Goal: Task Accomplishment & Management: Manage account settings

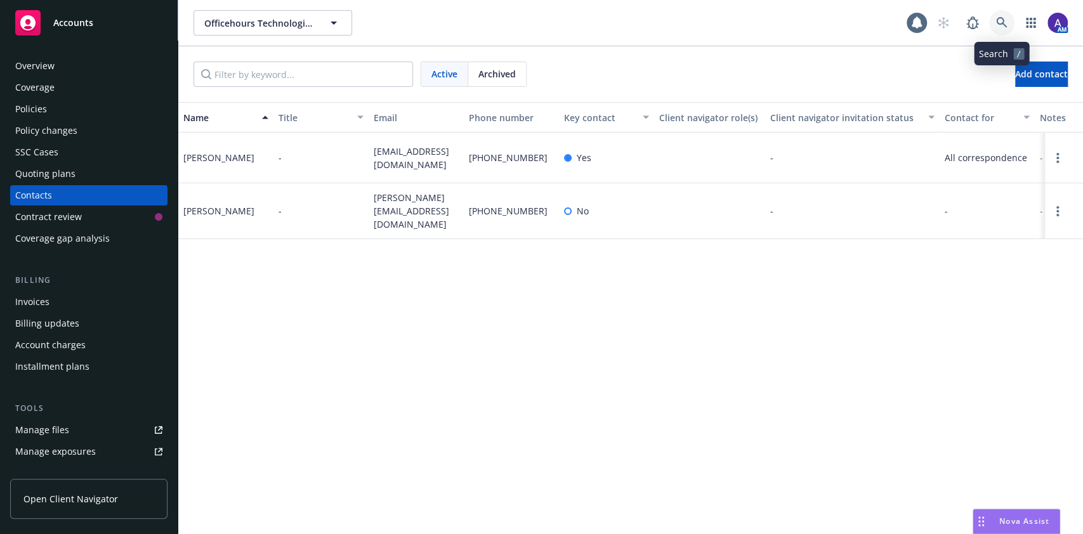
click at [1006, 29] on link at bounding box center [1001, 22] width 25 height 25
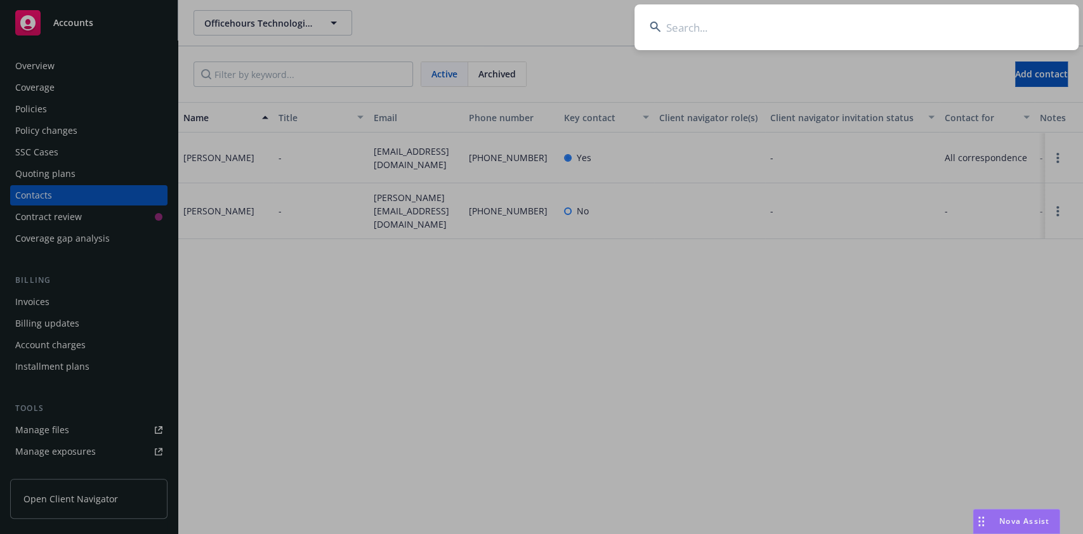
click at [947, 32] on input at bounding box center [857, 27] width 444 height 46
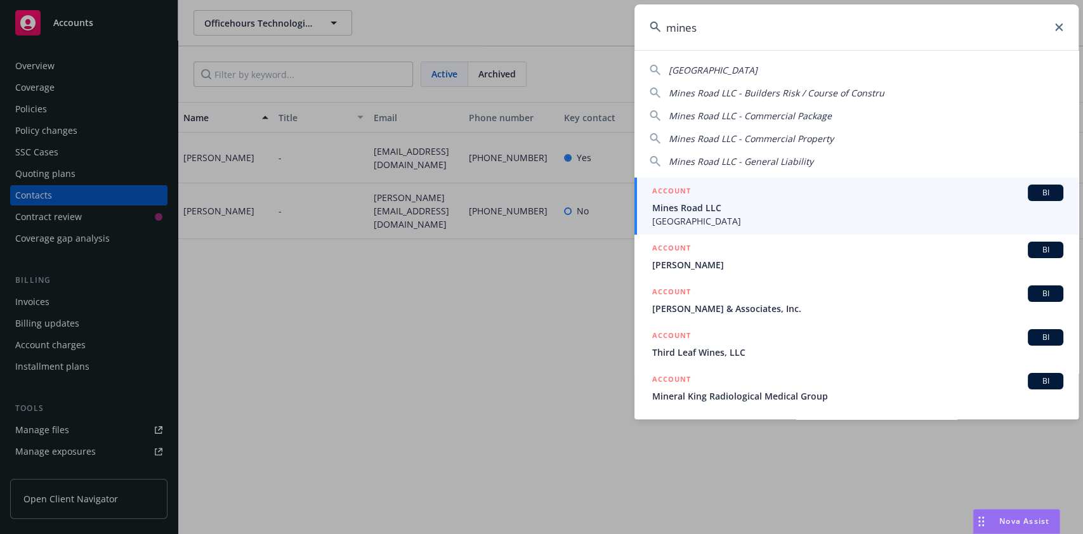
type input "mines"
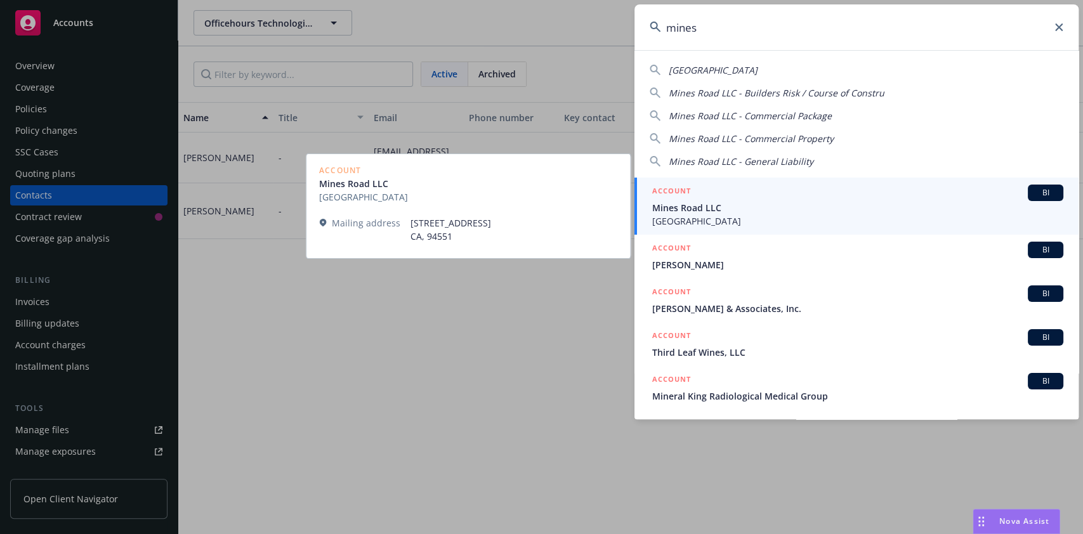
click at [756, 206] on span "Mines Road LLC" at bounding box center [857, 207] width 411 height 13
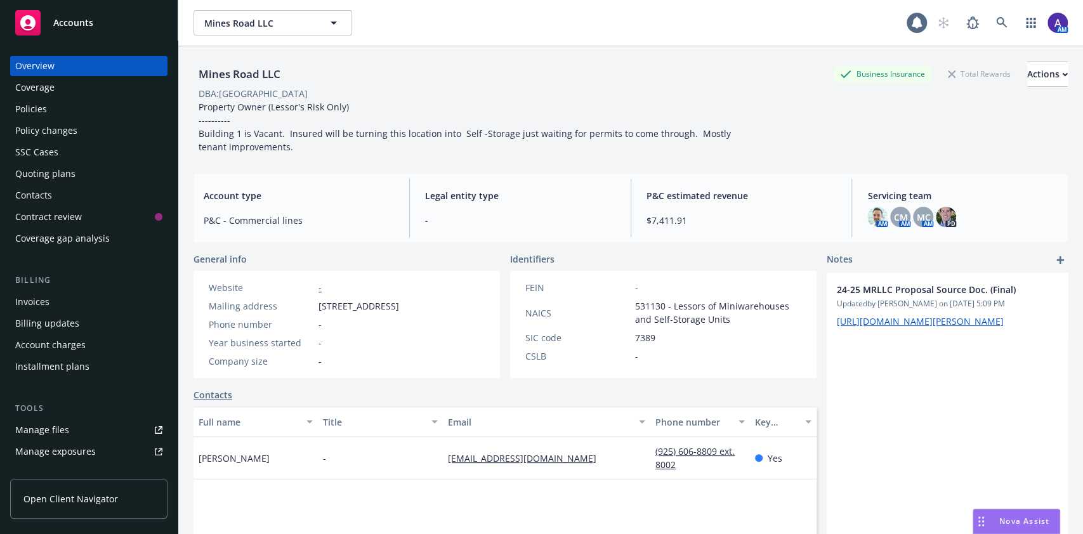
click at [69, 103] on div "Policies" at bounding box center [88, 109] width 147 height 20
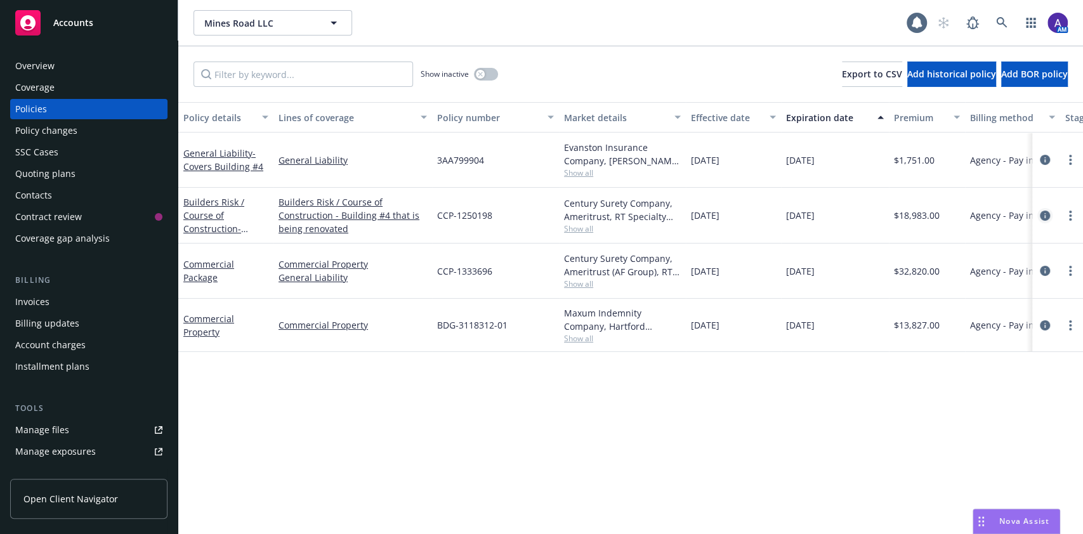
click at [1045, 216] on icon "circleInformation" at bounding box center [1045, 216] width 10 height 10
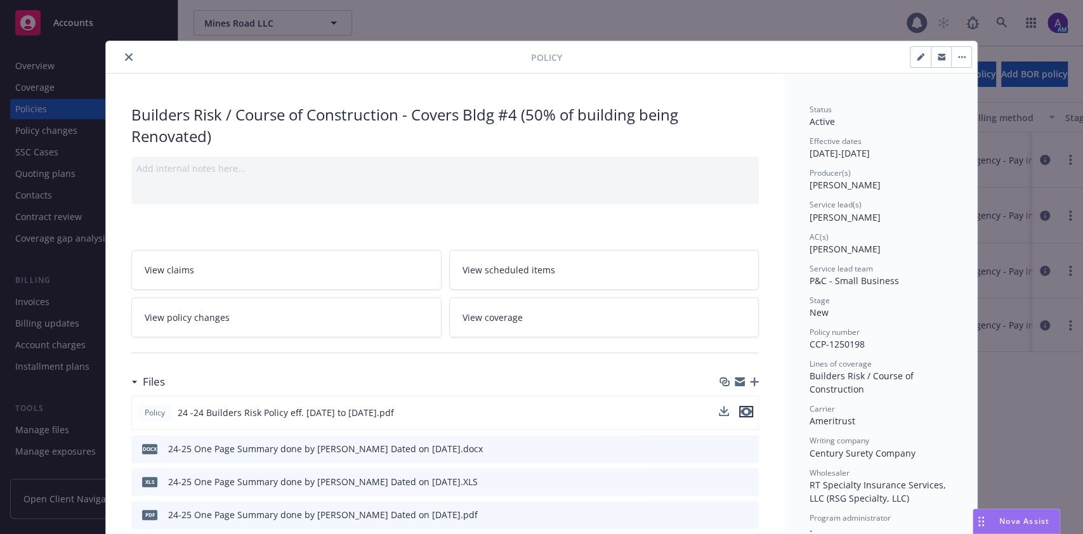
click at [741, 413] on icon "preview file" at bounding box center [746, 411] width 11 height 9
click at [117, 50] on div at bounding box center [321, 57] width 420 height 15
click at [121, 51] on button "close" at bounding box center [128, 57] width 15 height 15
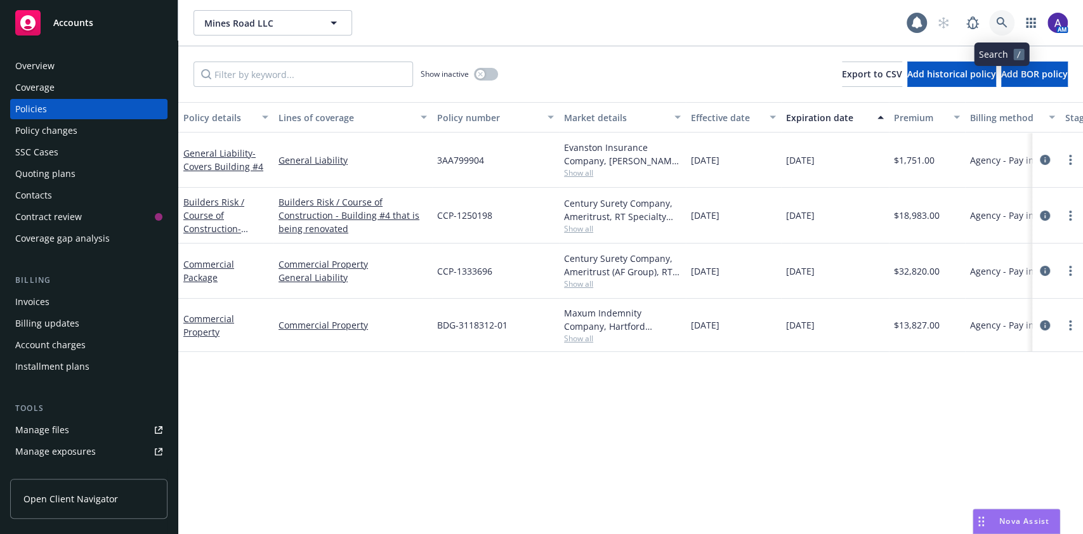
click at [1010, 18] on link at bounding box center [1001, 22] width 25 height 25
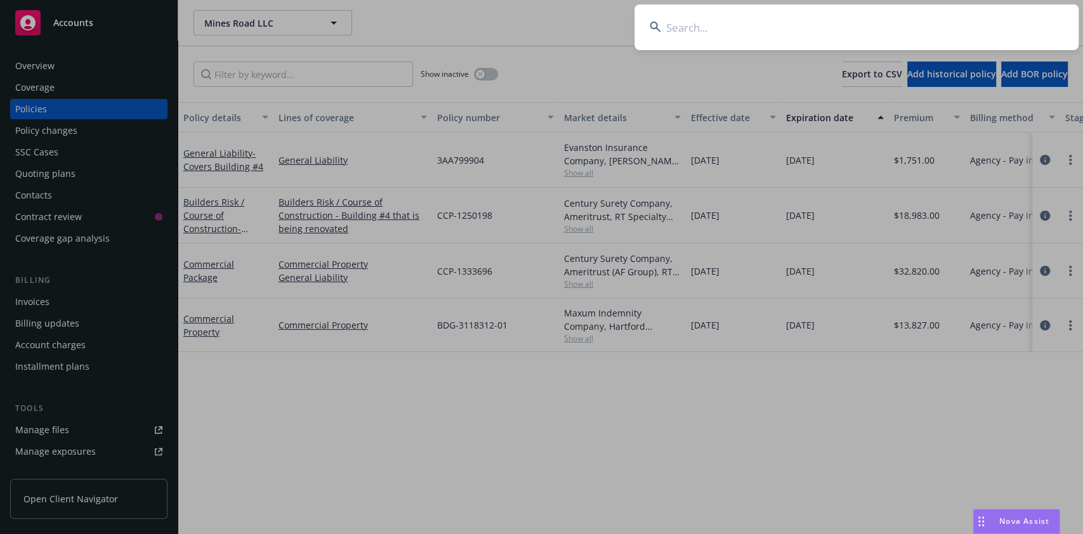
click at [939, 26] on input at bounding box center [857, 27] width 444 height 46
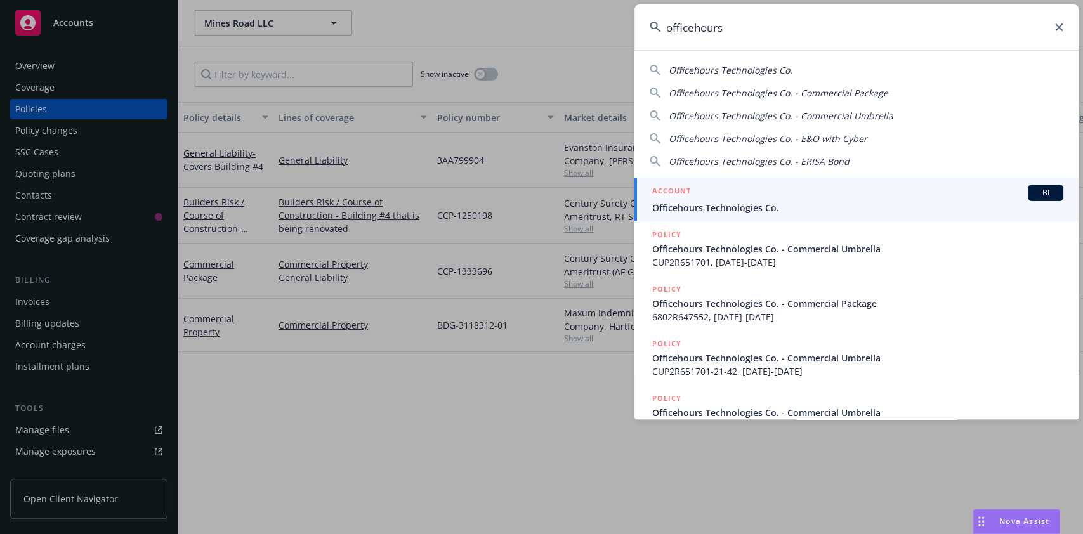
type input "officehours"
click at [820, 209] on span "Officehours Technologies Co." at bounding box center [857, 207] width 411 height 13
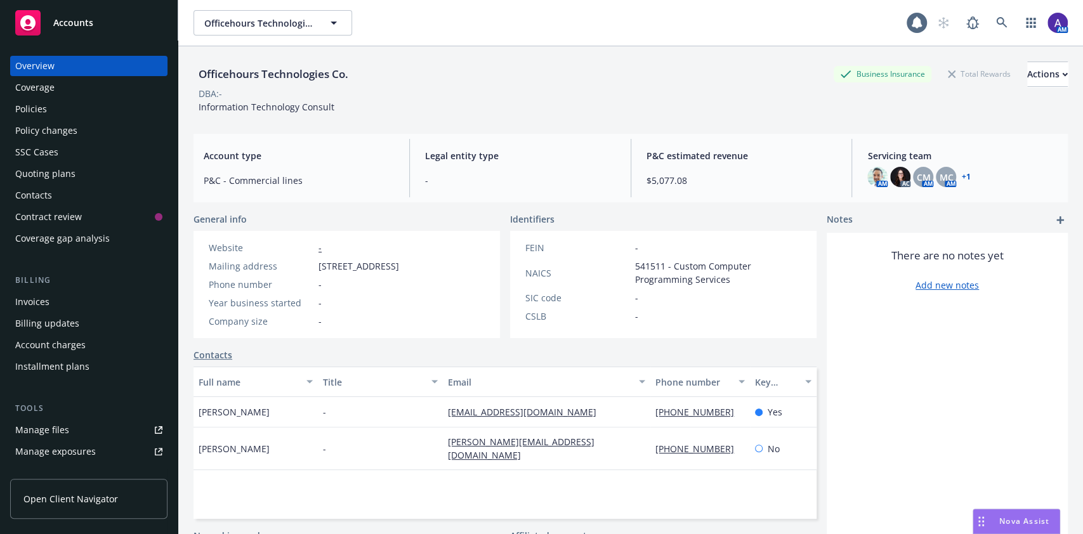
click at [24, 109] on div "Policies" at bounding box center [31, 109] width 32 height 20
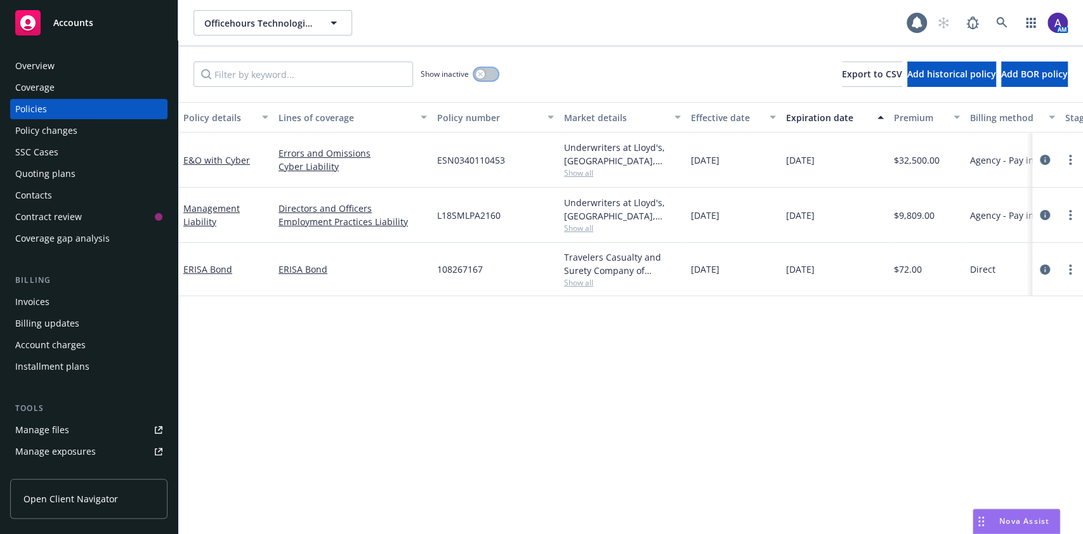
click at [487, 77] on button "button" at bounding box center [486, 74] width 24 height 13
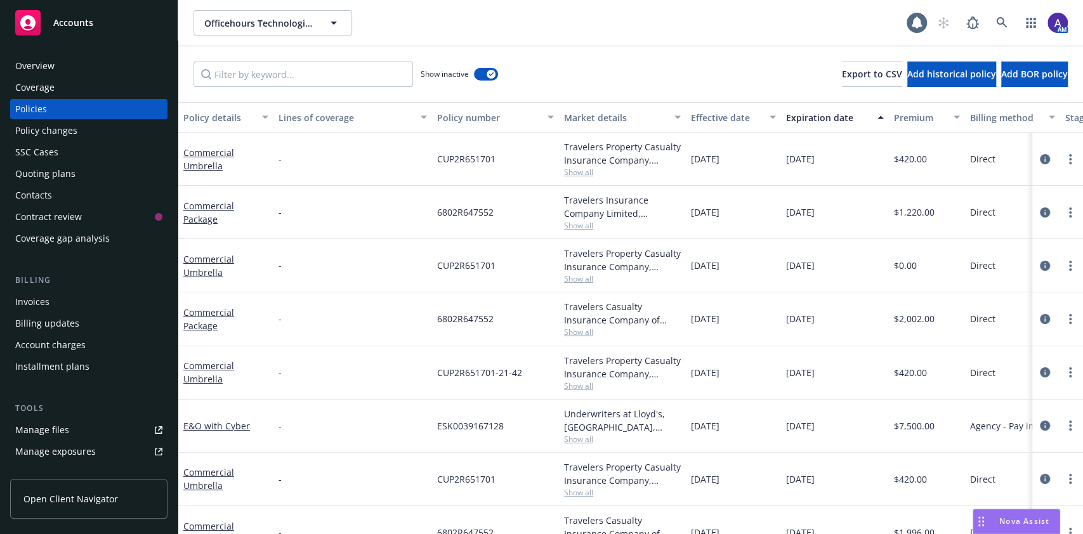
click at [932, 113] on div "Premium" at bounding box center [920, 117] width 52 height 13
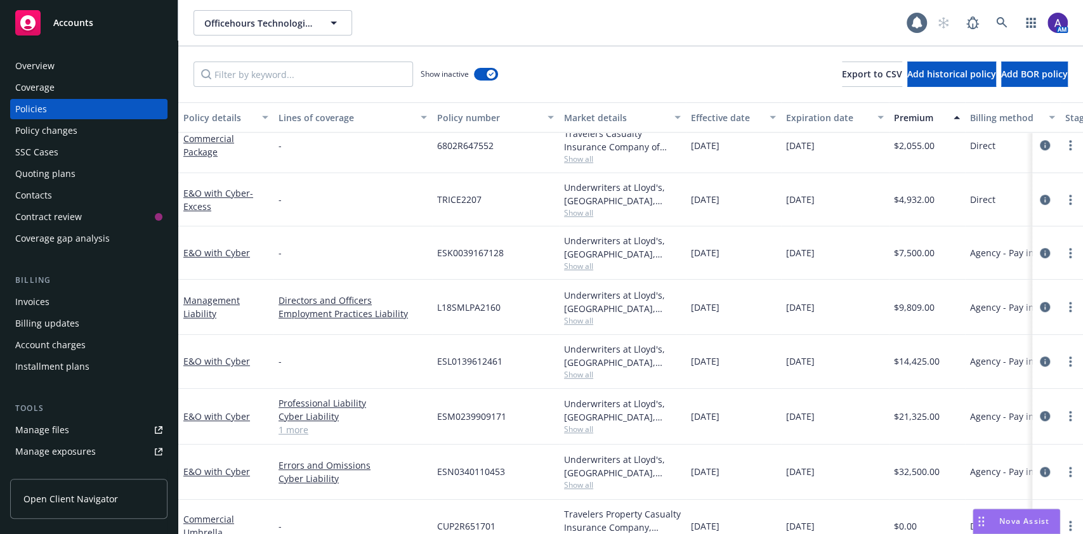
scroll to position [556, 0]
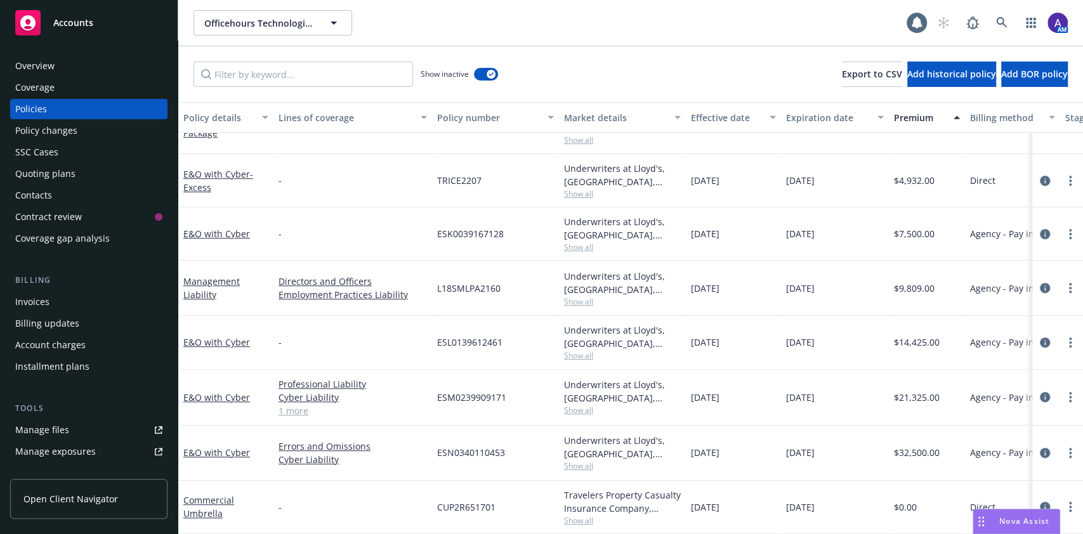
click at [77, 108] on div "Policies" at bounding box center [88, 109] width 147 height 20
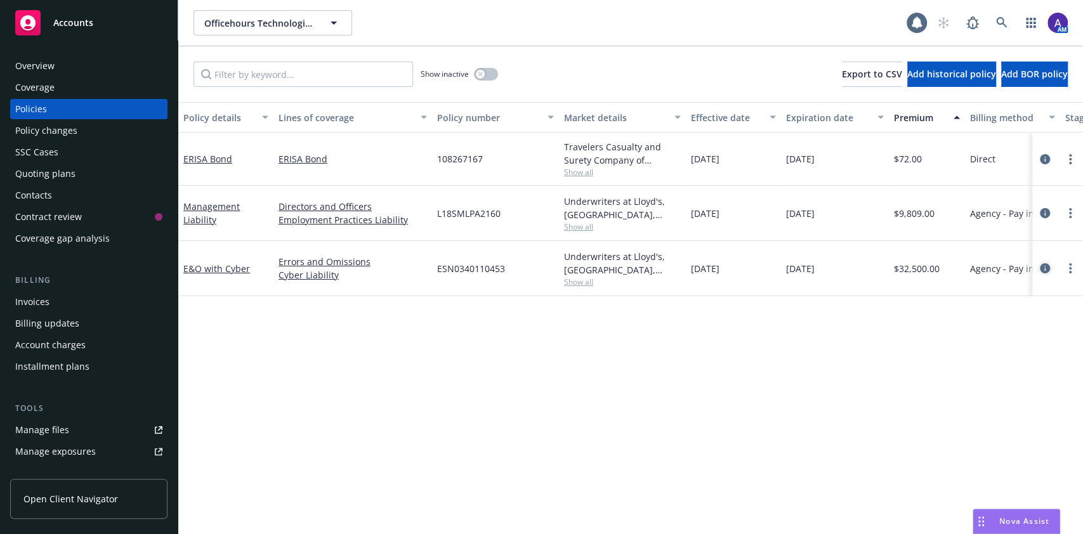
click at [1043, 267] on icon "circleInformation" at bounding box center [1045, 268] width 10 height 10
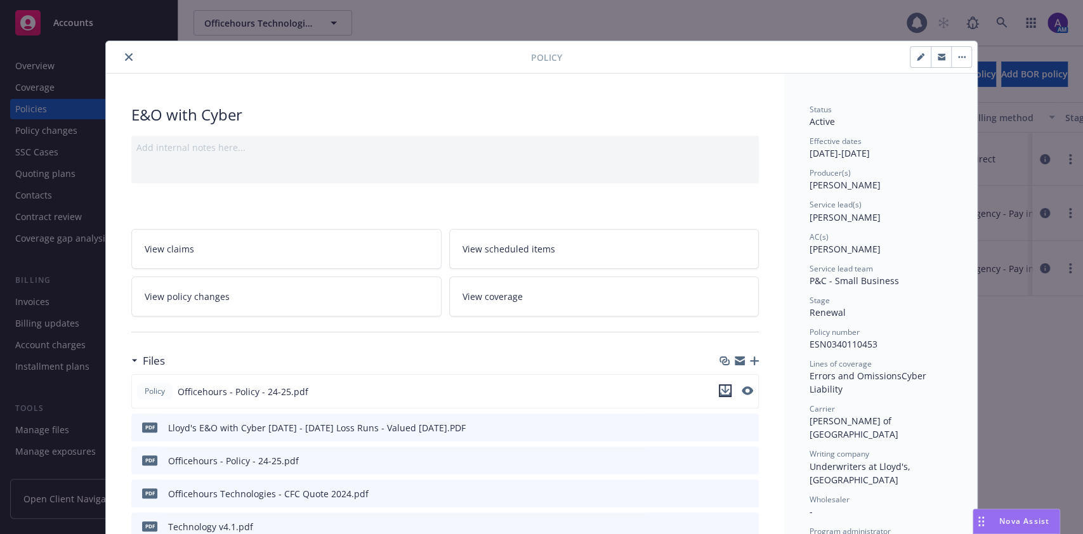
click at [720, 392] on icon "download file" at bounding box center [725, 391] width 10 height 10
click at [121, 55] on button "close" at bounding box center [128, 57] width 15 height 15
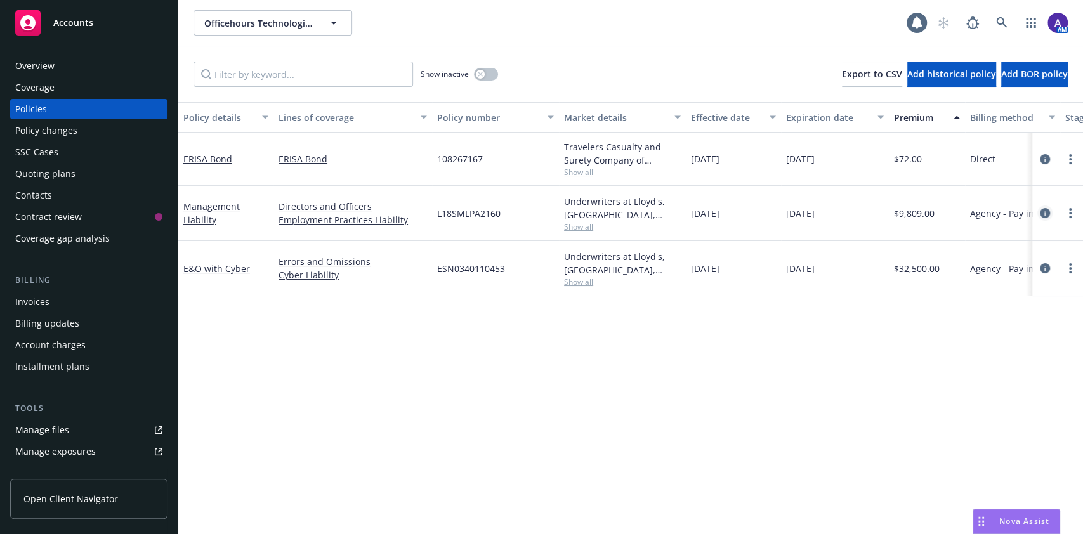
click at [1043, 212] on icon "circleInformation" at bounding box center [1045, 213] width 10 height 10
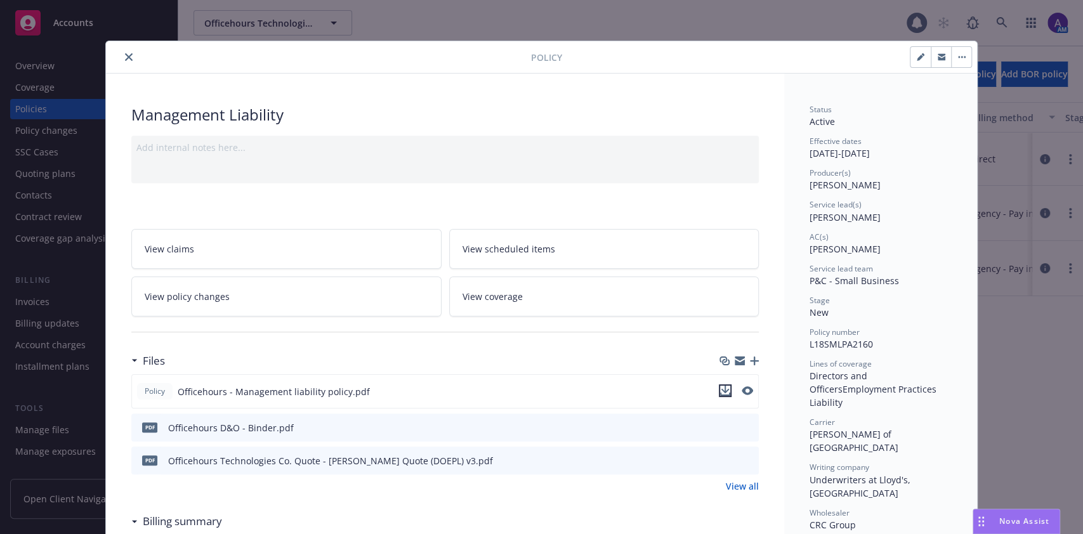
click at [721, 393] on icon "download file" at bounding box center [725, 394] width 10 height 3
click at [125, 53] on icon "close" at bounding box center [129, 57] width 8 height 8
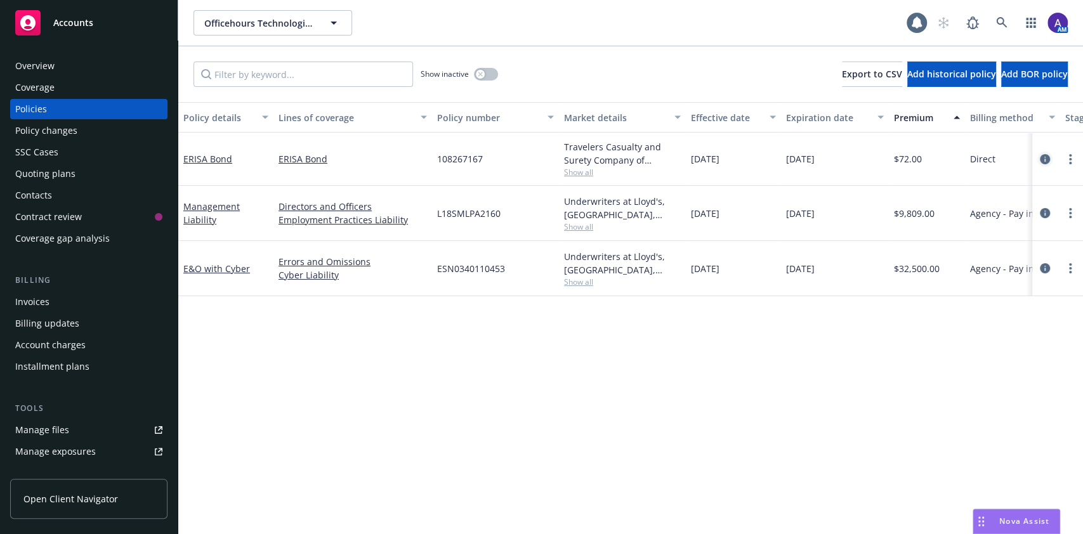
click at [1046, 160] on icon "circleInformation" at bounding box center [1045, 159] width 10 height 10
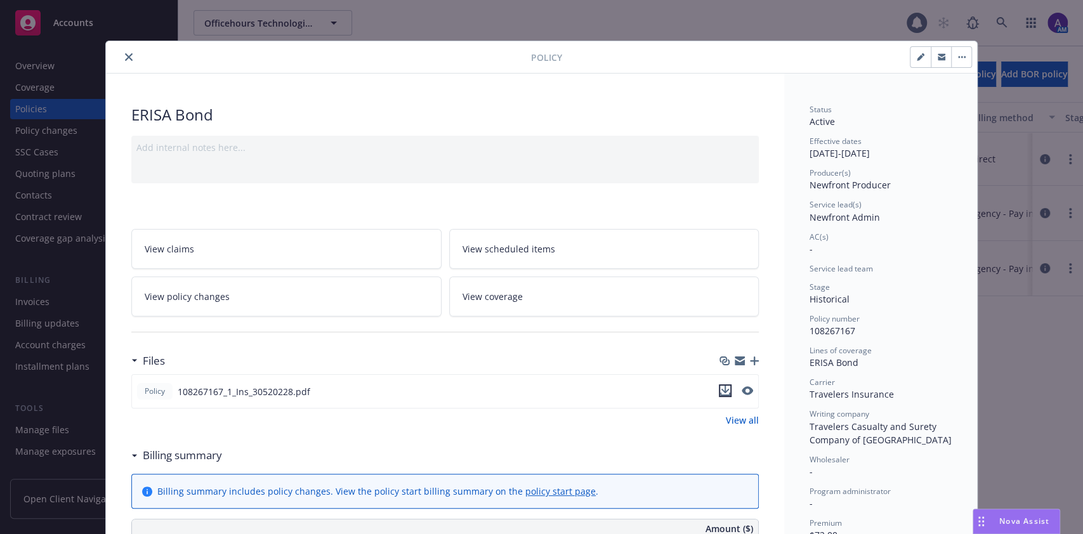
click at [721, 392] on icon "download file" at bounding box center [725, 391] width 10 height 10
click at [111, 54] on div at bounding box center [321, 57] width 420 height 15
click at [122, 62] on button "close" at bounding box center [128, 57] width 15 height 15
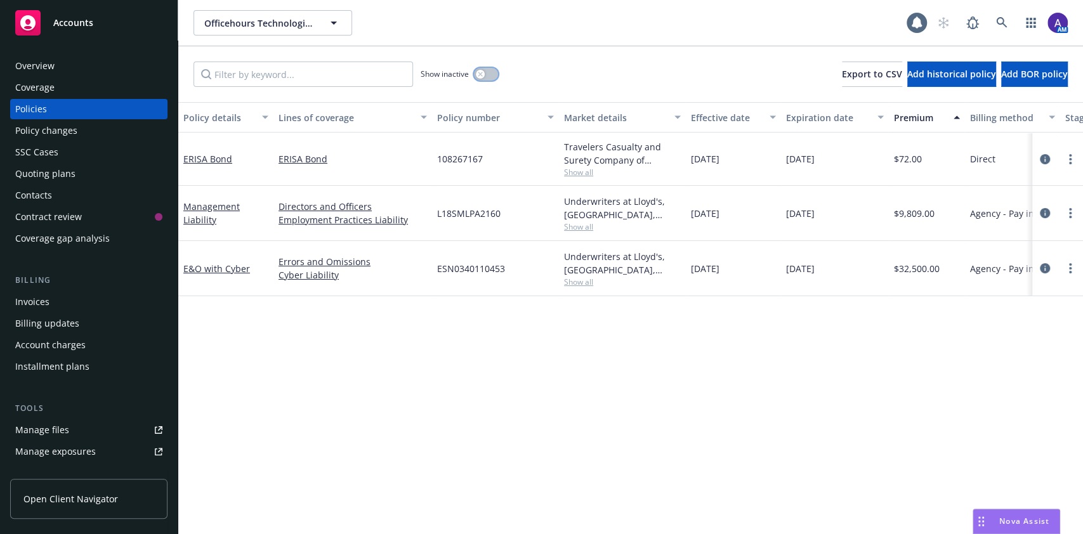
click at [492, 74] on button "button" at bounding box center [486, 74] width 24 height 13
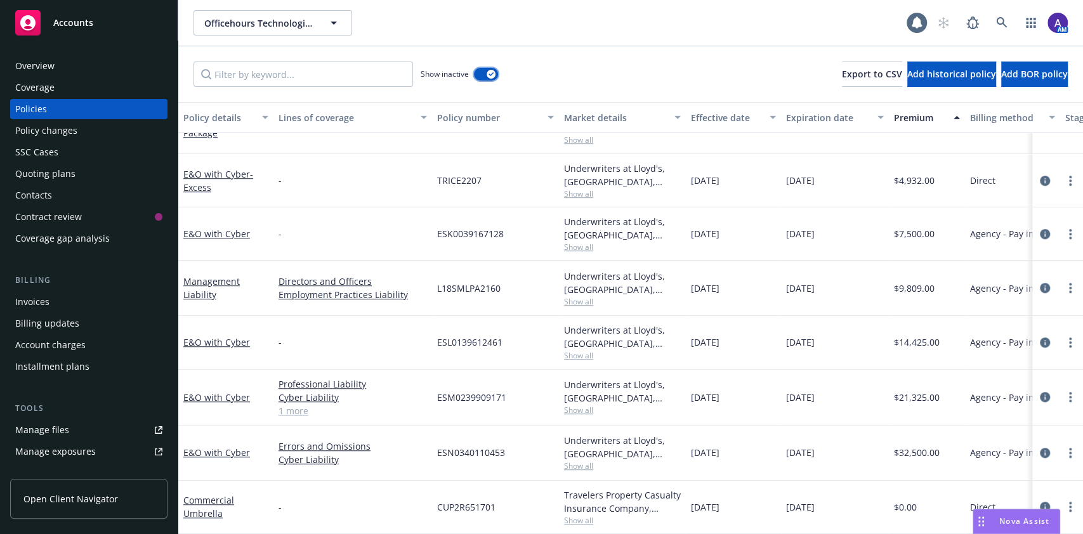
scroll to position [556, 0]
click at [66, 109] on div "Policies" at bounding box center [88, 109] width 147 height 20
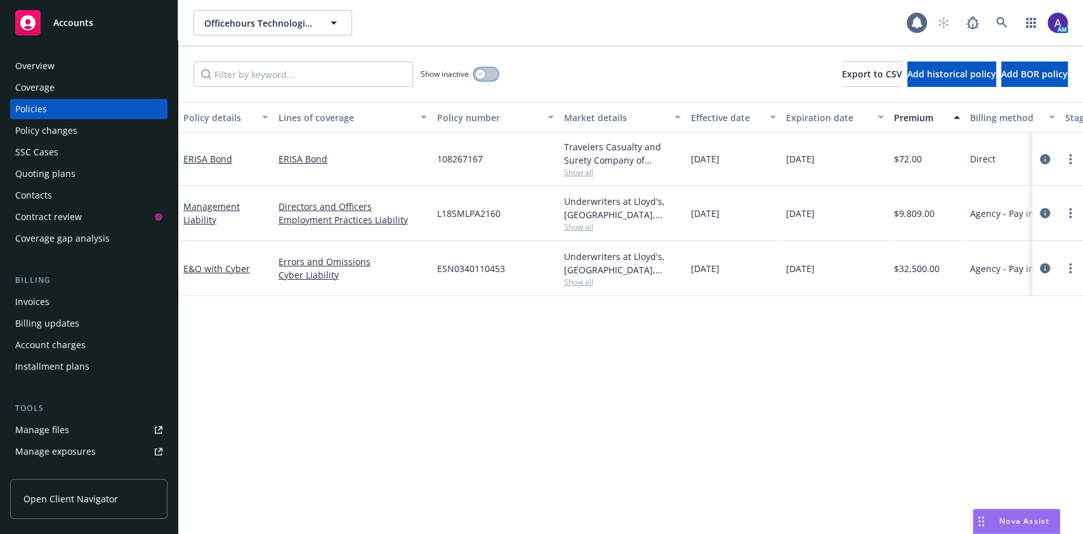
click at [487, 73] on button "button" at bounding box center [486, 74] width 24 height 13
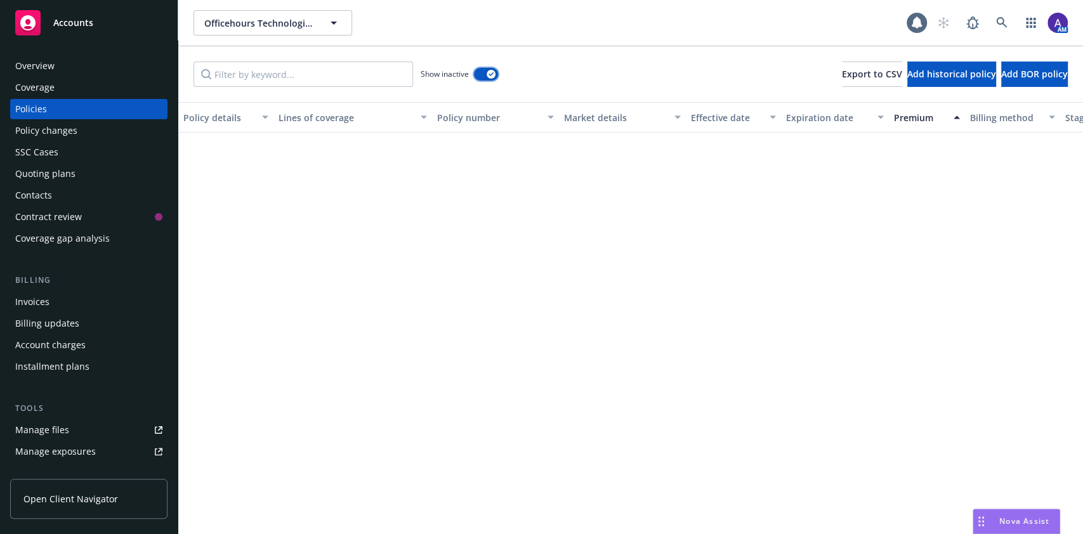
scroll to position [525, 0]
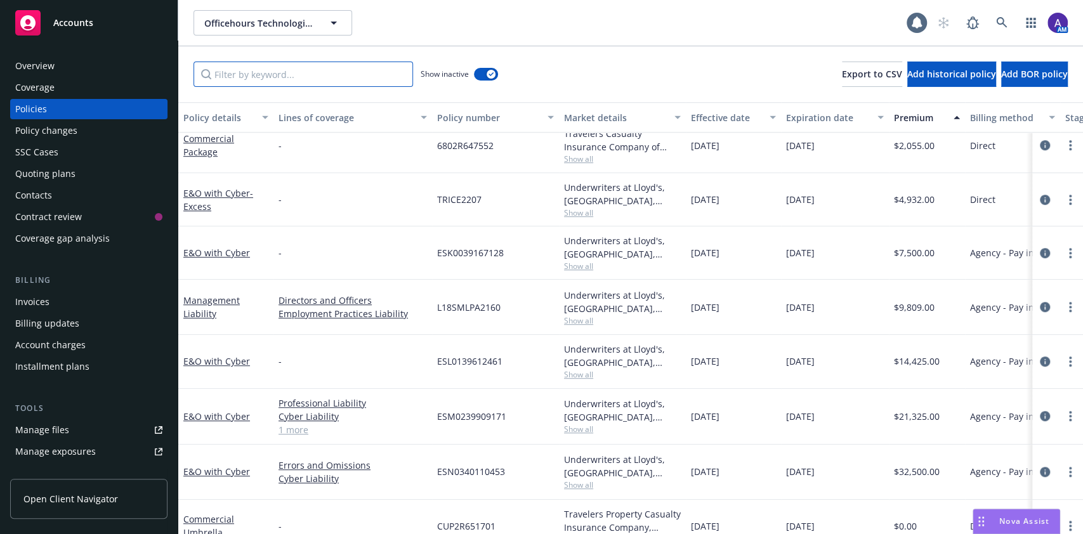
click at [359, 81] on input "Filter by keyword..." at bounding box center [304, 74] width 220 height 25
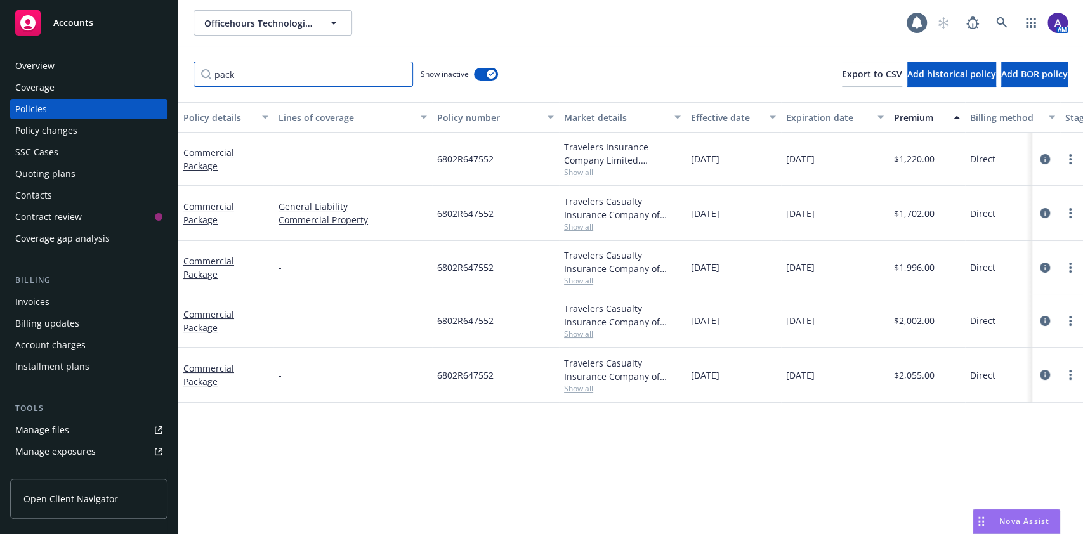
scroll to position [0, 0]
type input "package"
click at [1046, 377] on icon "circleInformation" at bounding box center [1045, 375] width 10 height 10
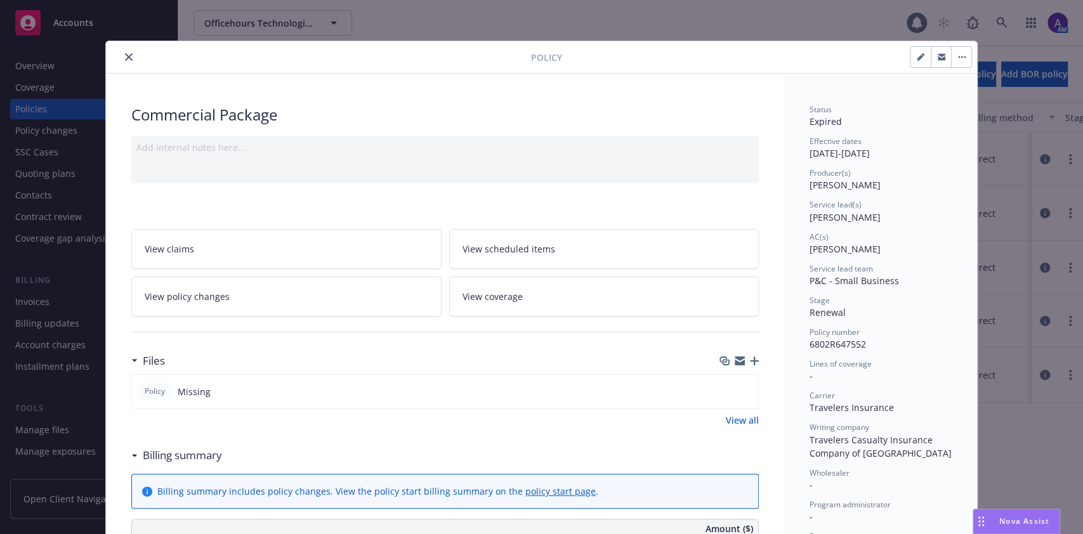
click at [125, 55] on icon "close" at bounding box center [129, 57] width 8 height 8
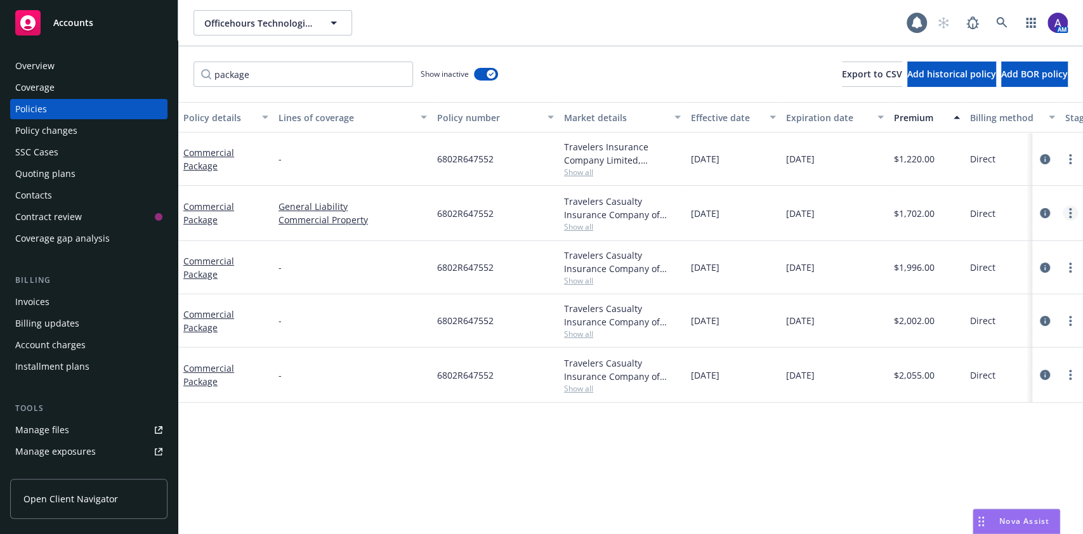
click at [1066, 210] on link "more" at bounding box center [1070, 213] width 15 height 15
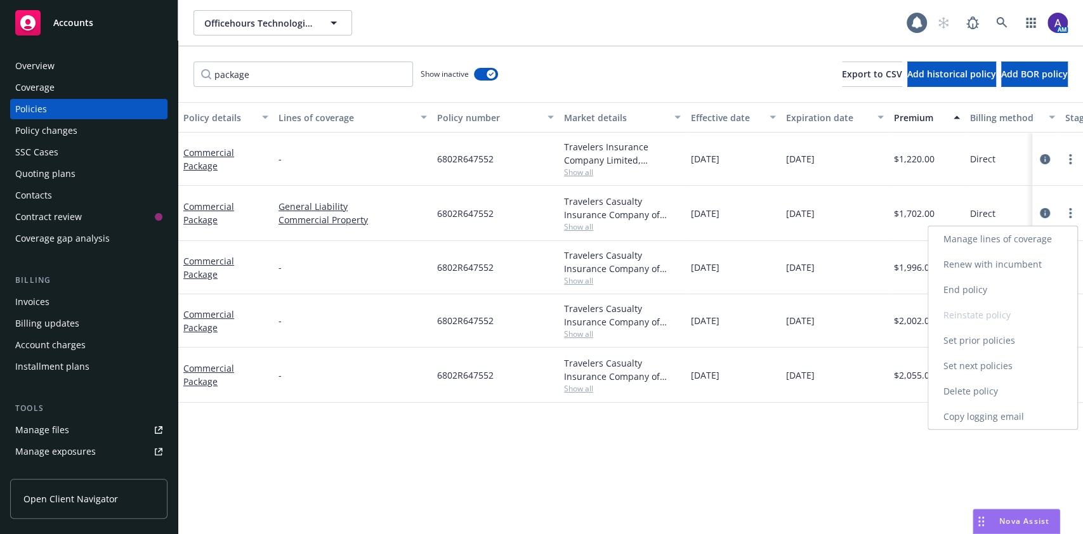
click at [961, 263] on link "Renew with incumbent" at bounding box center [1002, 264] width 149 height 25
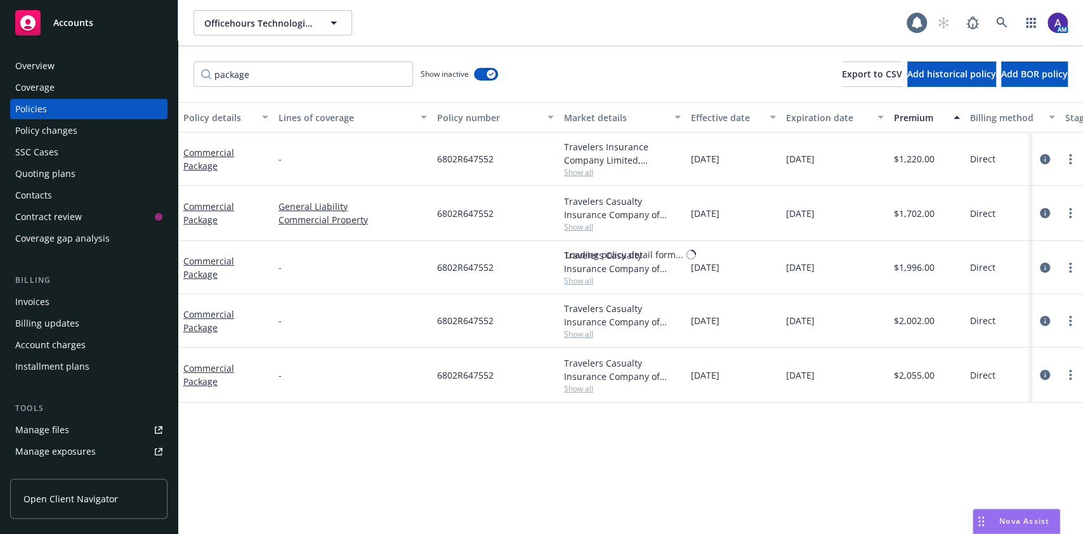
select select "12"
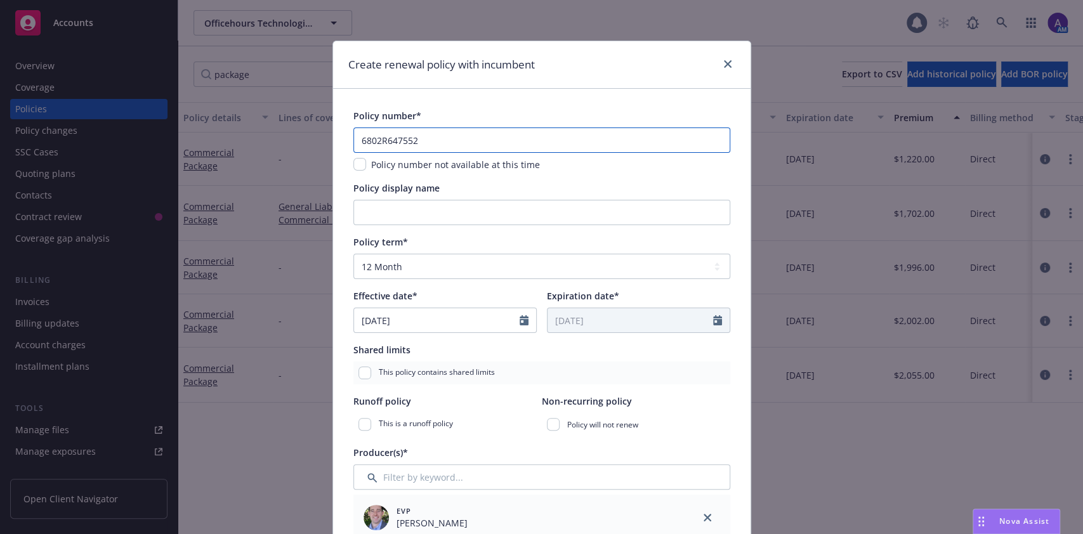
click at [421, 142] on input "6802R647552" at bounding box center [541, 140] width 377 height 25
paste input "57 SBA BV4G9F"
click at [421, 142] on input "57 SBA BV4G9F" at bounding box center [541, 140] width 377 height 25
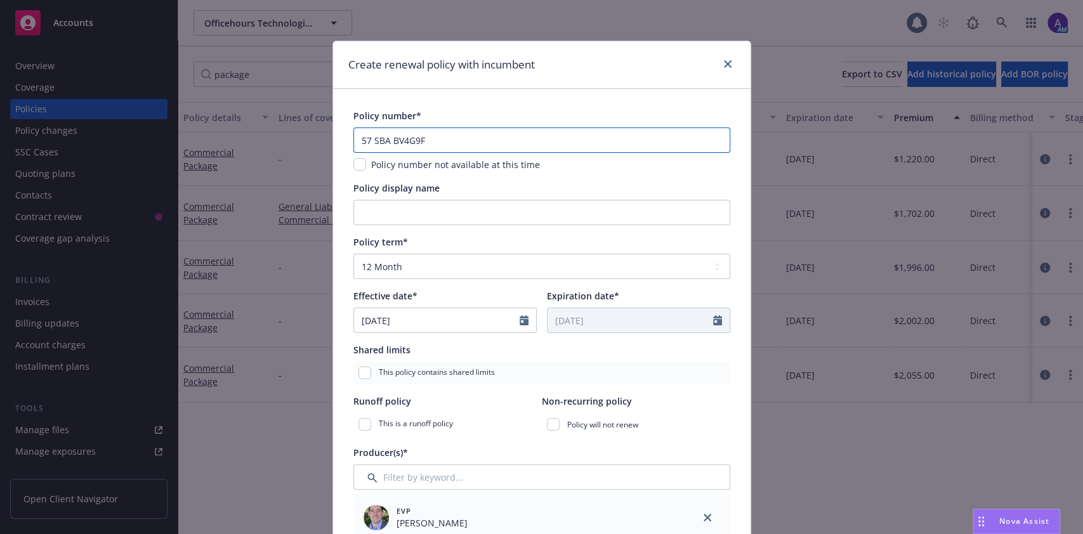
click at [366, 142] on input "57 SBA BV4G9F" at bounding box center [541, 140] width 377 height 25
type input "57SBABV4G9F"
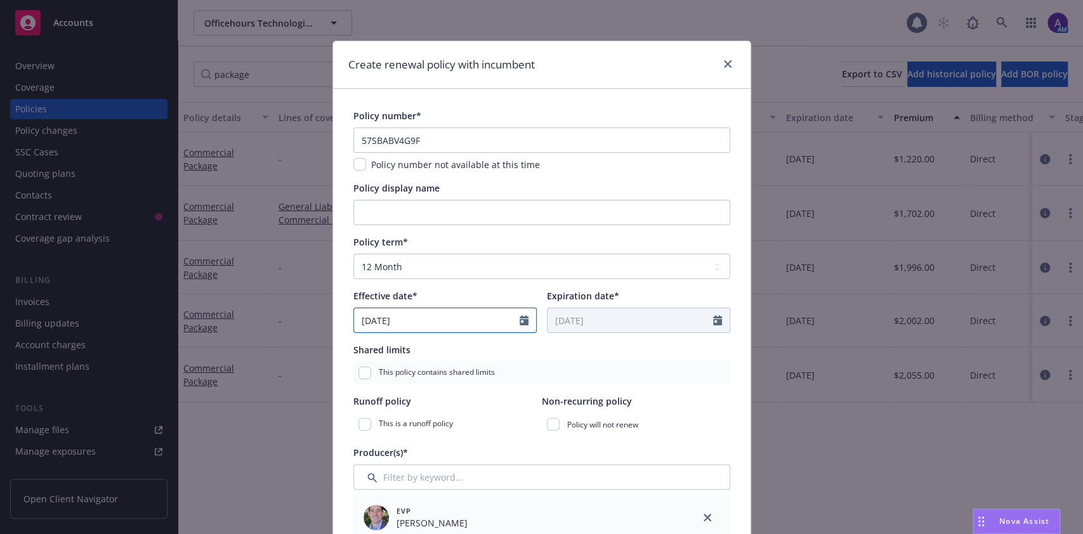
click at [419, 320] on input "[DATE]" at bounding box center [437, 320] width 166 height 24
select select "8"
click at [611, 354] on div "Shared limits" at bounding box center [541, 349] width 377 height 13
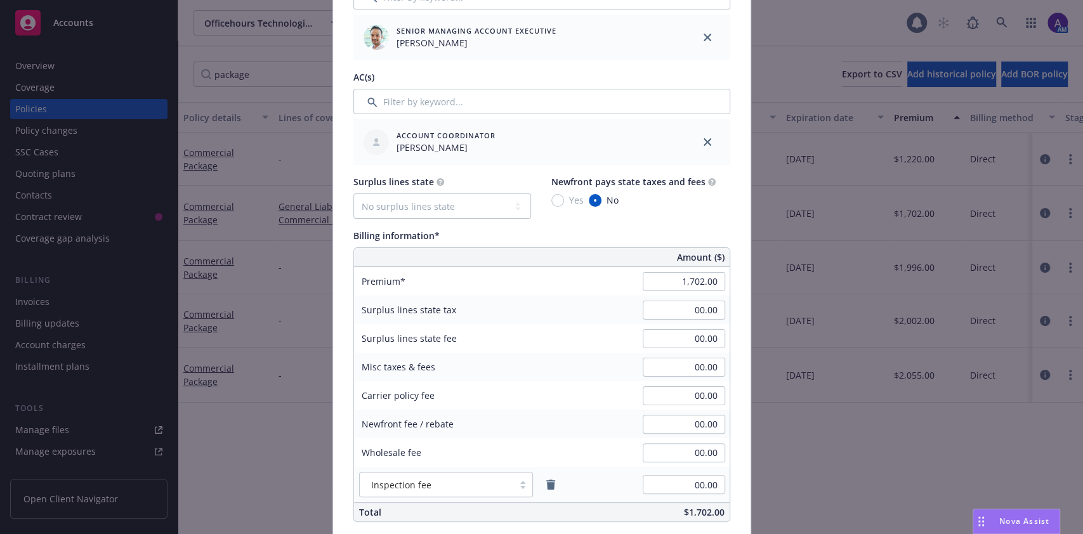
scroll to position [588, 0]
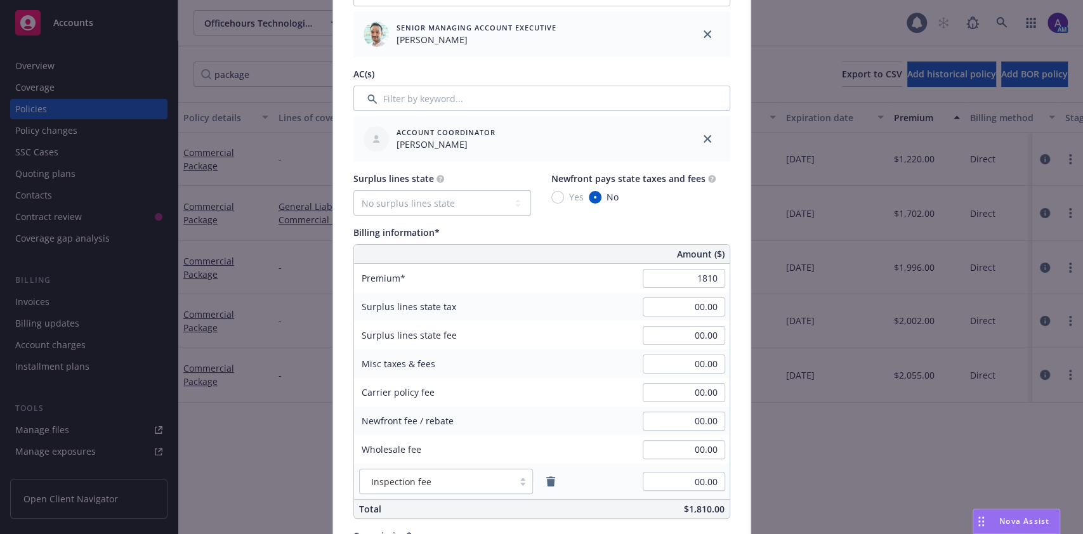
type input "1,810.00"
type input "271.5"
click at [611, 218] on div "Surplus lines state No surplus lines state [US_STATE] [US_STATE] [US_STATE] [US…" at bounding box center [541, 345] width 377 height 347
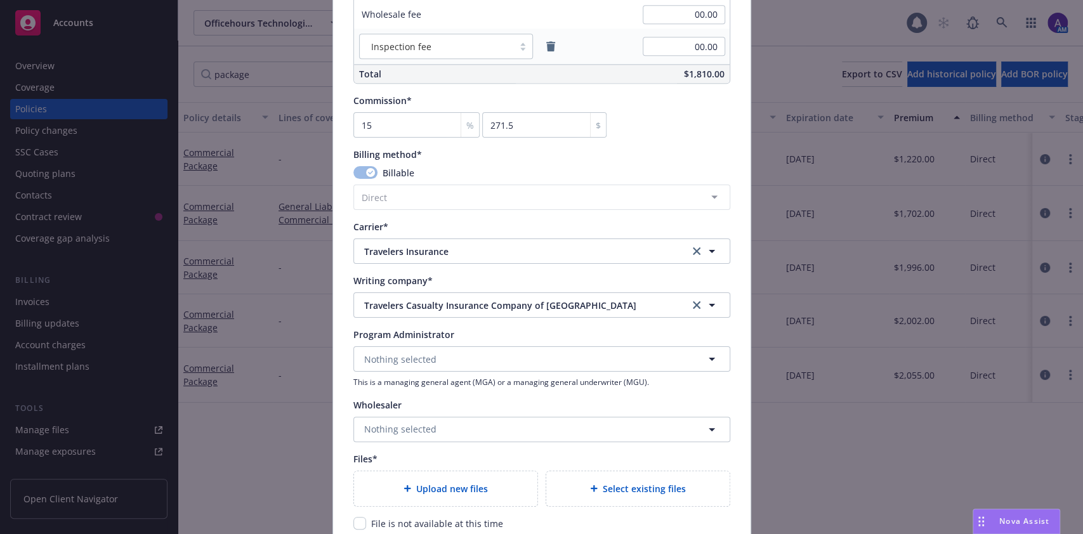
scroll to position [1025, 0]
click at [421, 251] on span "Travelers Insurance" at bounding box center [517, 250] width 306 height 13
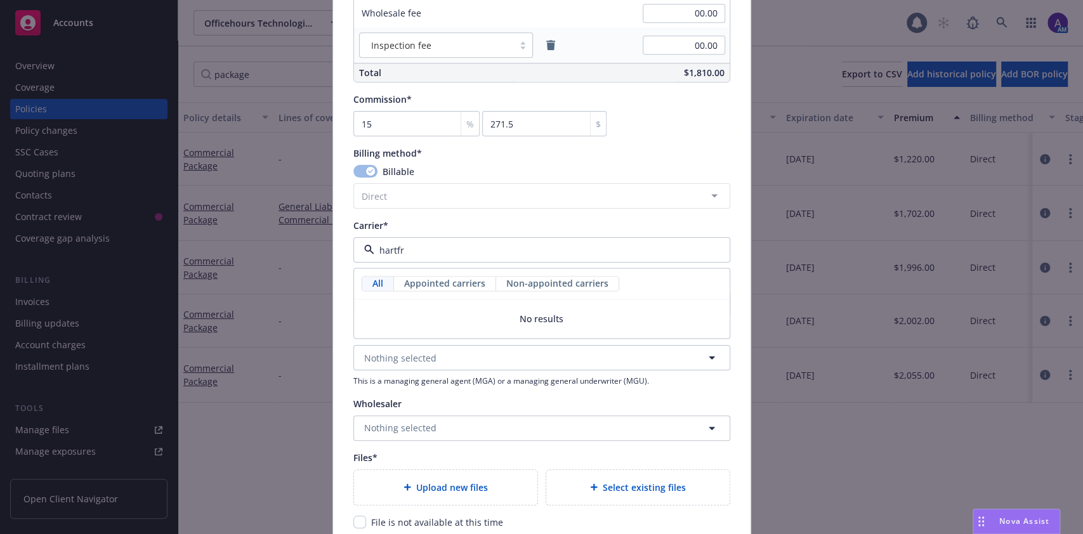
type input "hartf"
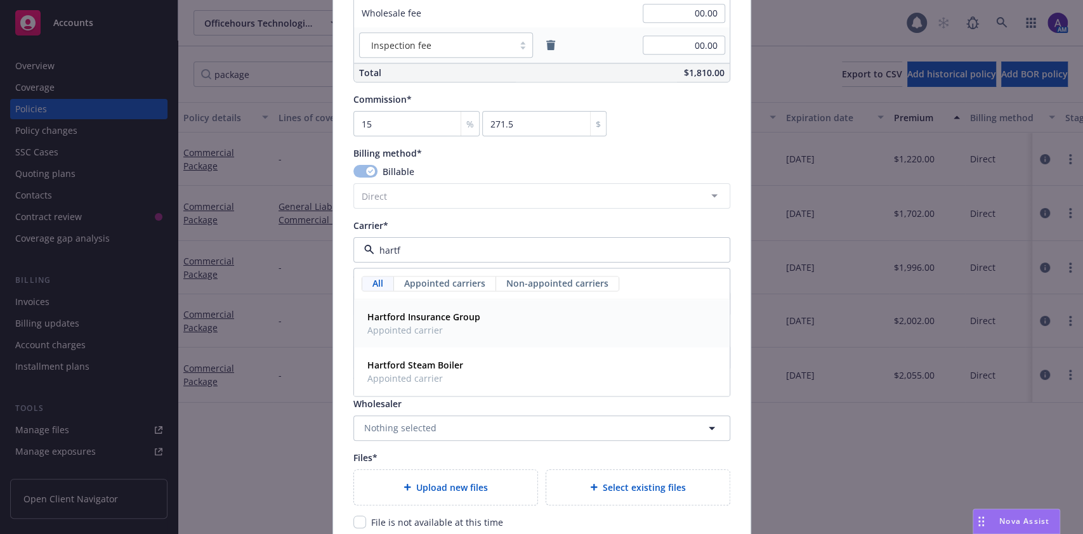
click at [484, 310] on div "Hartford Insurance Group Appointed carrier" at bounding box center [541, 324] width 359 height 32
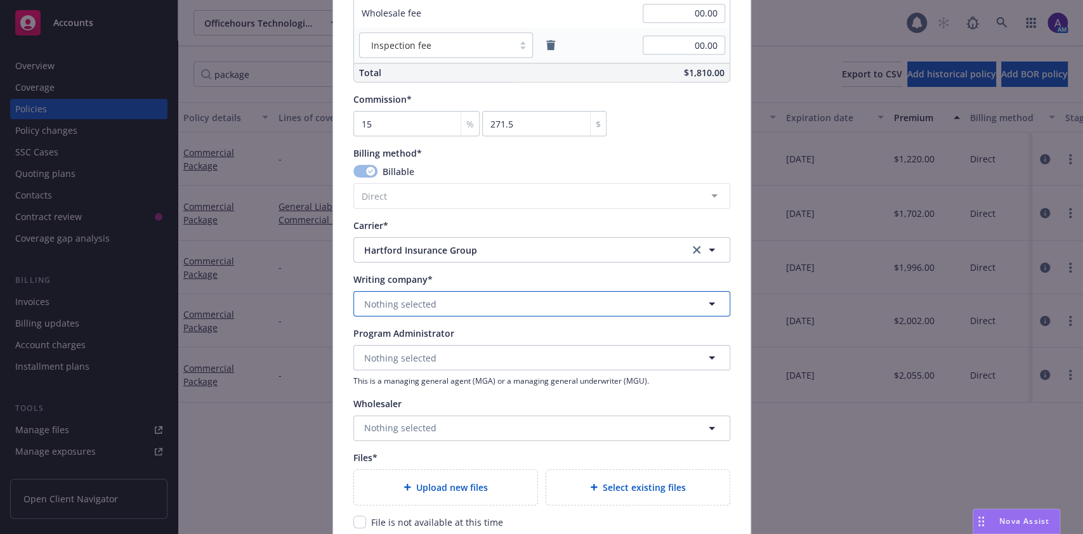
click at [431, 296] on button "Nothing selected" at bounding box center [541, 303] width 377 height 25
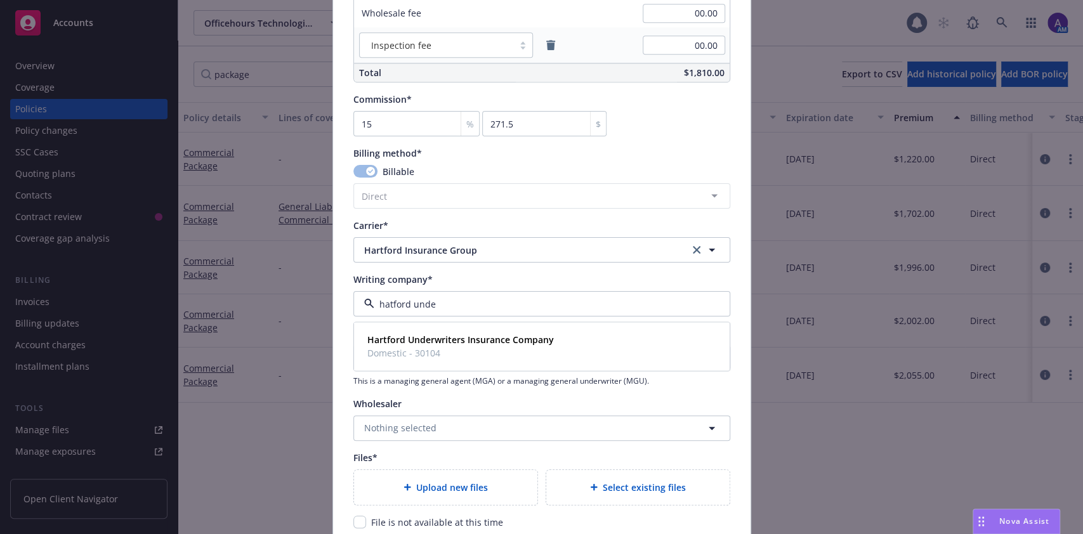
type input "hatford under"
click at [433, 336] on strong "Hartford Underwriters Insurance Company" at bounding box center [460, 340] width 187 height 12
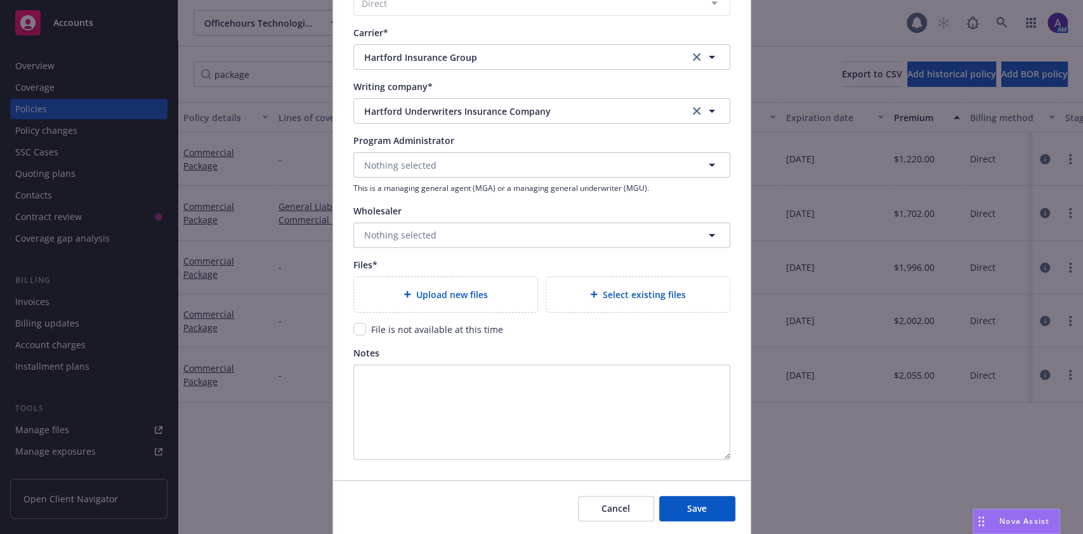
scroll to position [1219, 0]
click at [355, 331] on input "checkbox" at bounding box center [359, 328] width 13 height 13
checkbox input "true"
click at [703, 509] on button "Save" at bounding box center [697, 507] width 76 height 25
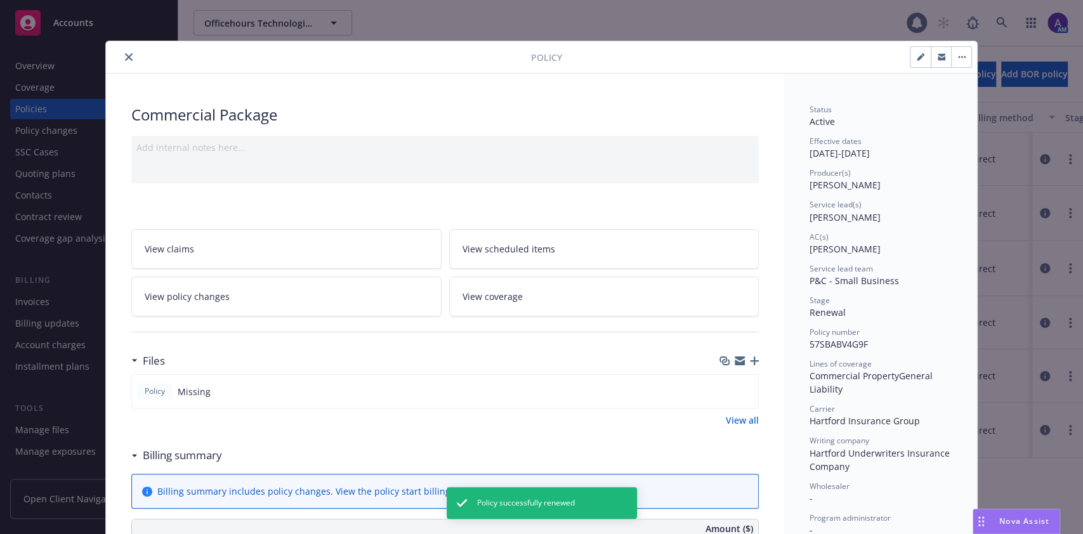
click at [750, 363] on icon "button" at bounding box center [754, 361] width 9 height 9
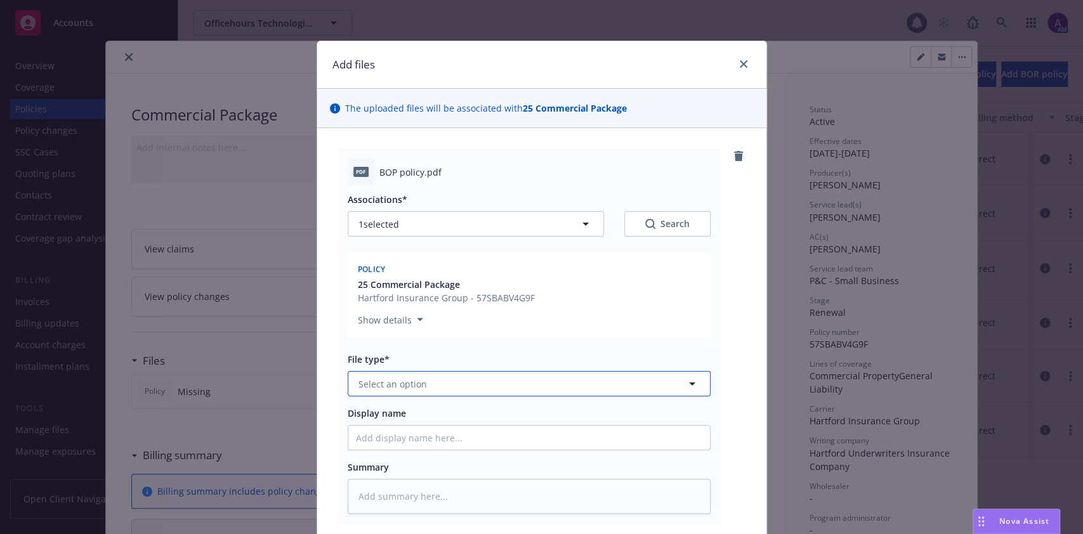
click at [549, 383] on button "Select an option" at bounding box center [529, 383] width 363 height 25
type input "policy"
click at [522, 425] on div "Policy" at bounding box center [529, 419] width 347 height 18
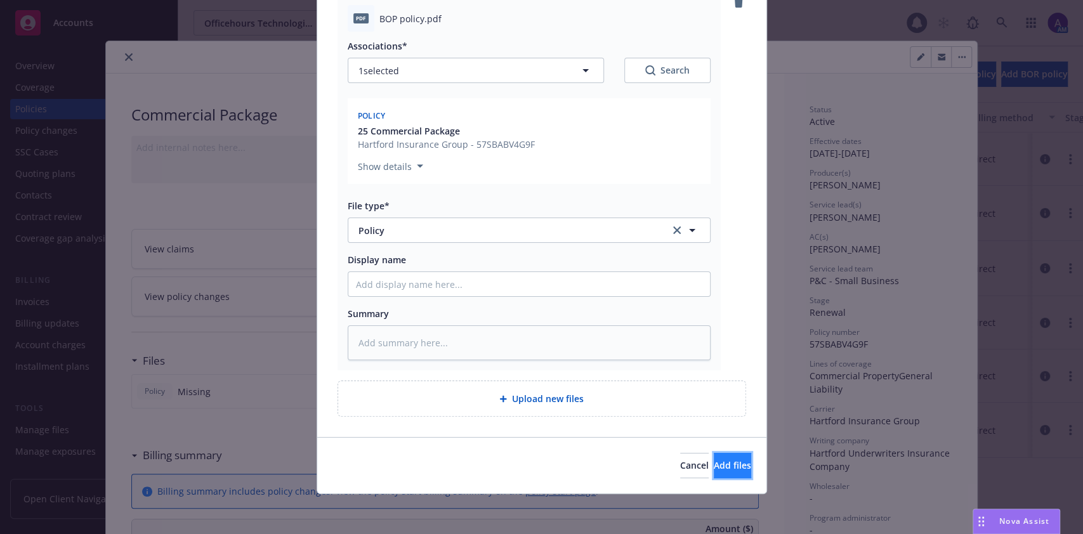
click at [714, 467] on span "Add files" at bounding box center [732, 465] width 37 height 12
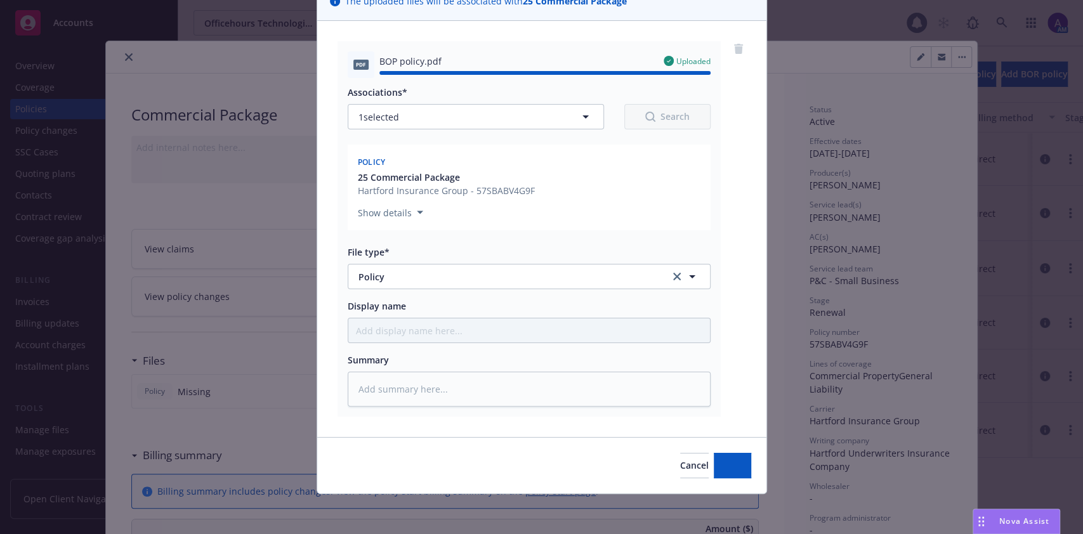
type textarea "x"
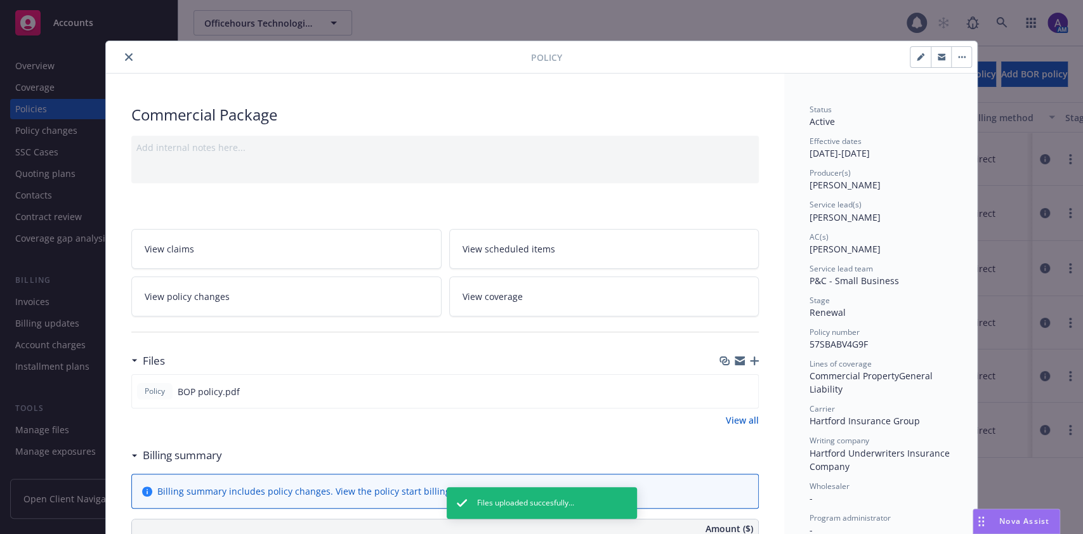
click at [125, 60] on icon "close" at bounding box center [129, 57] width 8 height 8
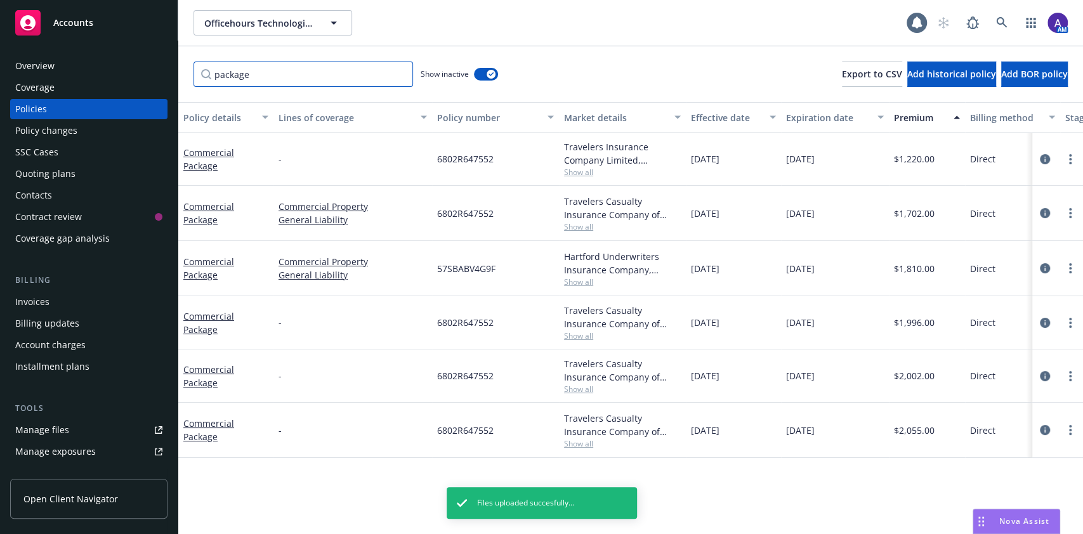
click at [343, 77] on input "package" at bounding box center [304, 74] width 220 height 25
type input "p"
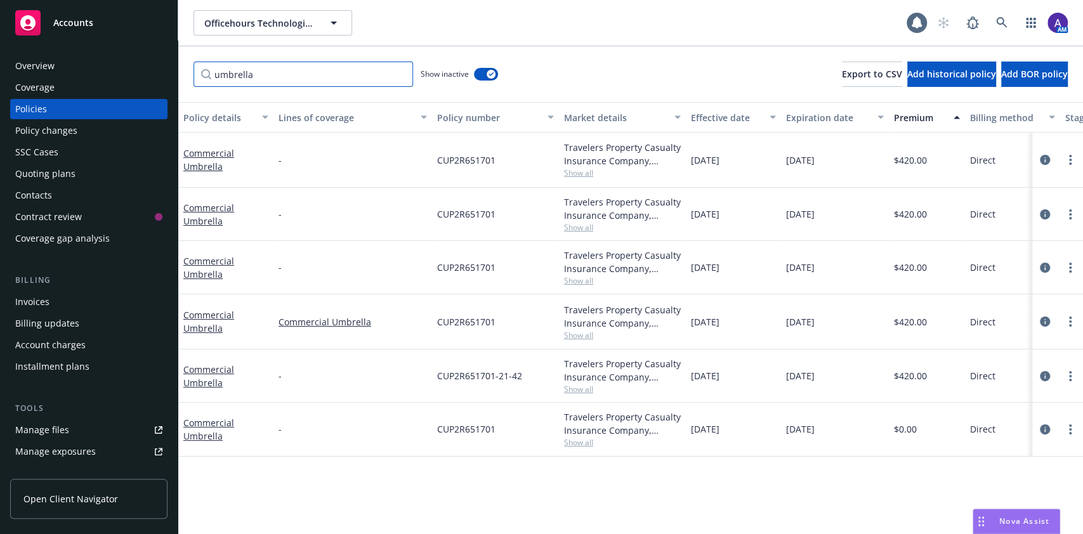
type input "umbrella"
click at [1045, 324] on icon "circleInformation" at bounding box center [1045, 322] width 10 height 10
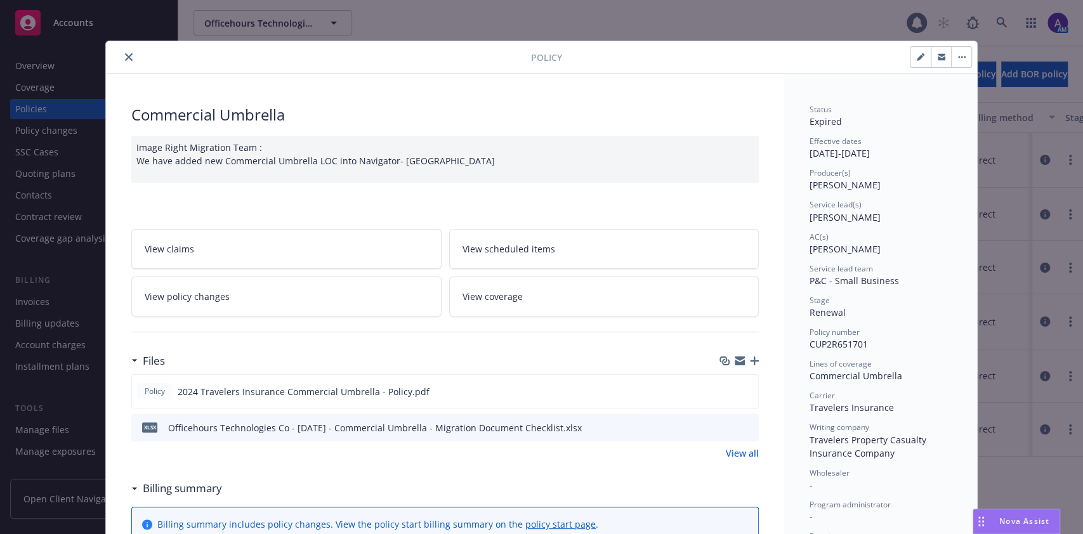
click at [966, 53] on div "Policy" at bounding box center [541, 57] width 871 height 32
click at [960, 56] on button "button" at bounding box center [961, 57] width 20 height 20
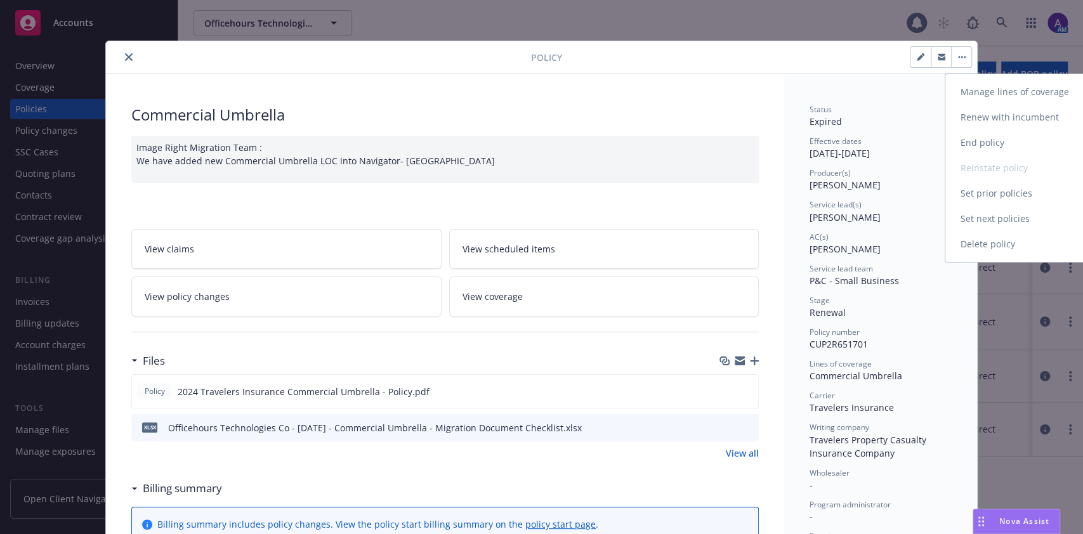
click at [990, 217] on link "Set next policies" at bounding box center [1020, 218] width 149 height 25
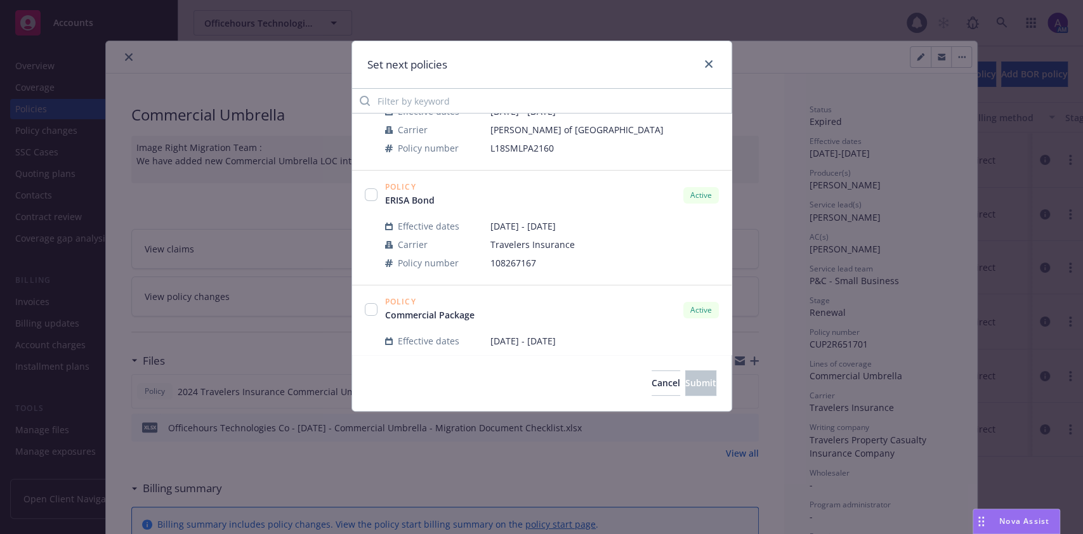
scroll to position [228, 0]
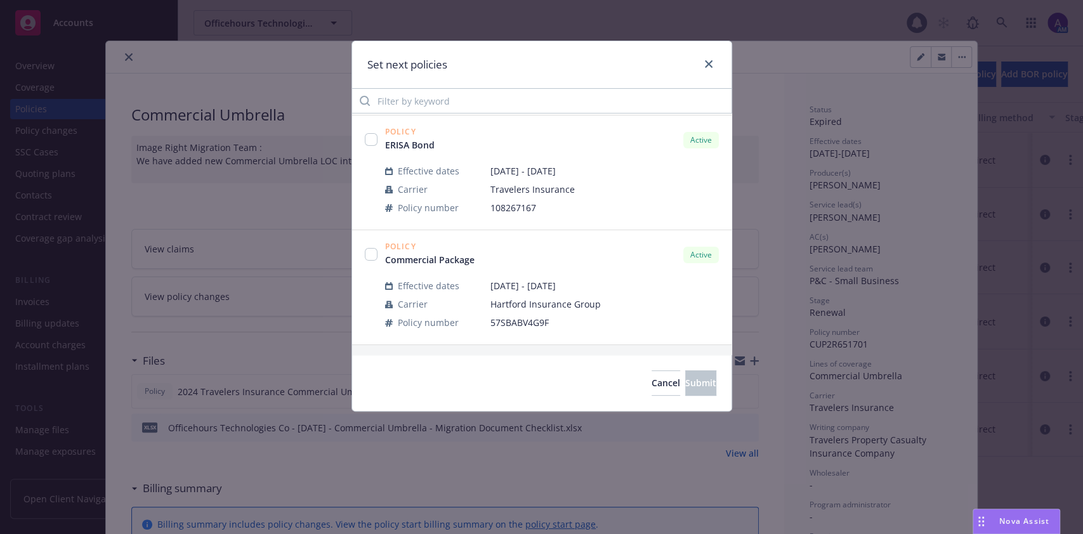
click at [452, 247] on span "Policy" at bounding box center [435, 247] width 100 height 8
click at [371, 256] on input "checkbox" at bounding box center [371, 254] width 13 height 13
checkbox input "true"
click at [704, 391] on button "Submit" at bounding box center [700, 383] width 31 height 25
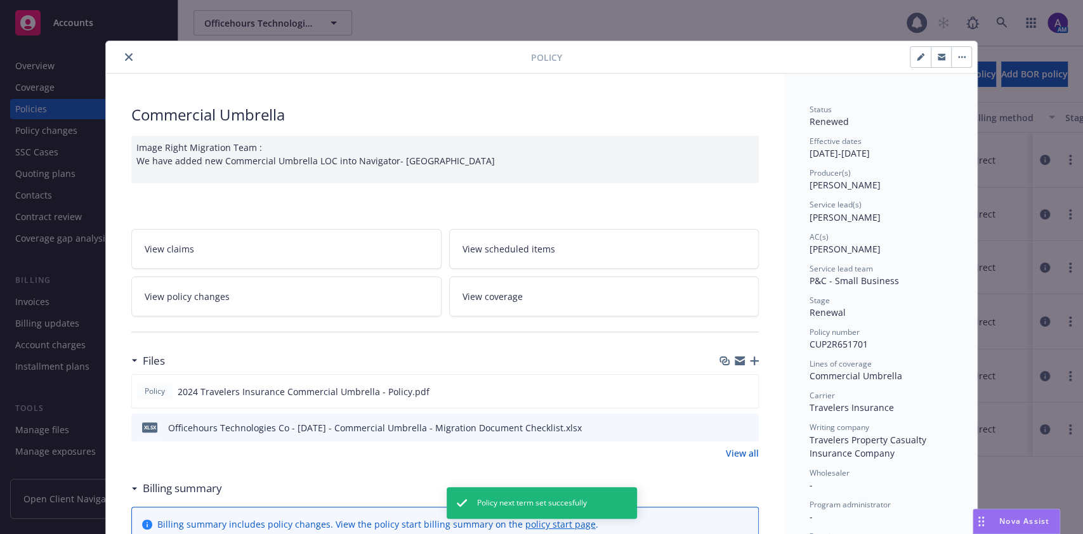
click at [125, 53] on icon "close" at bounding box center [129, 57] width 8 height 8
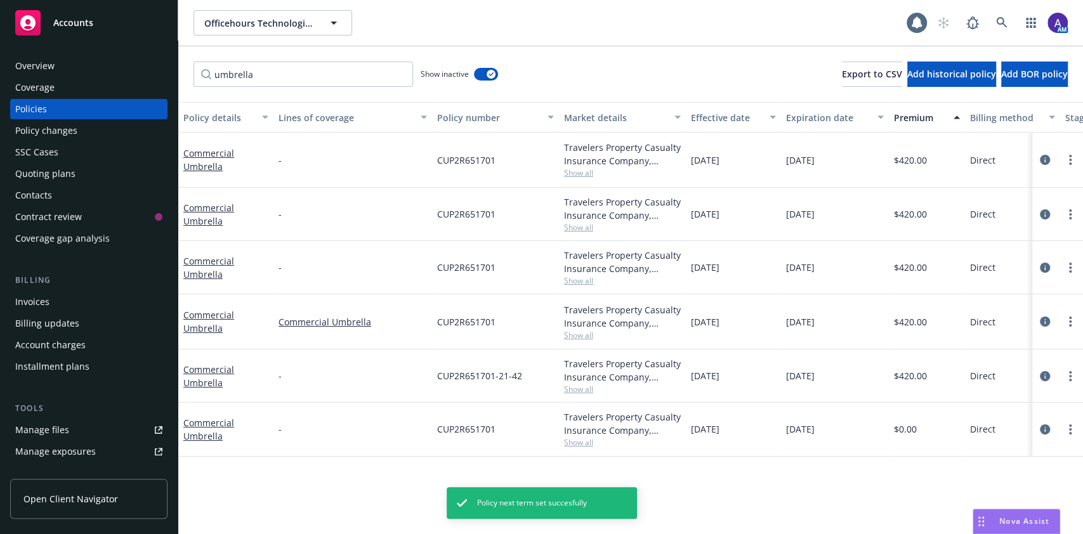
click at [56, 107] on div "Policies" at bounding box center [88, 109] width 147 height 20
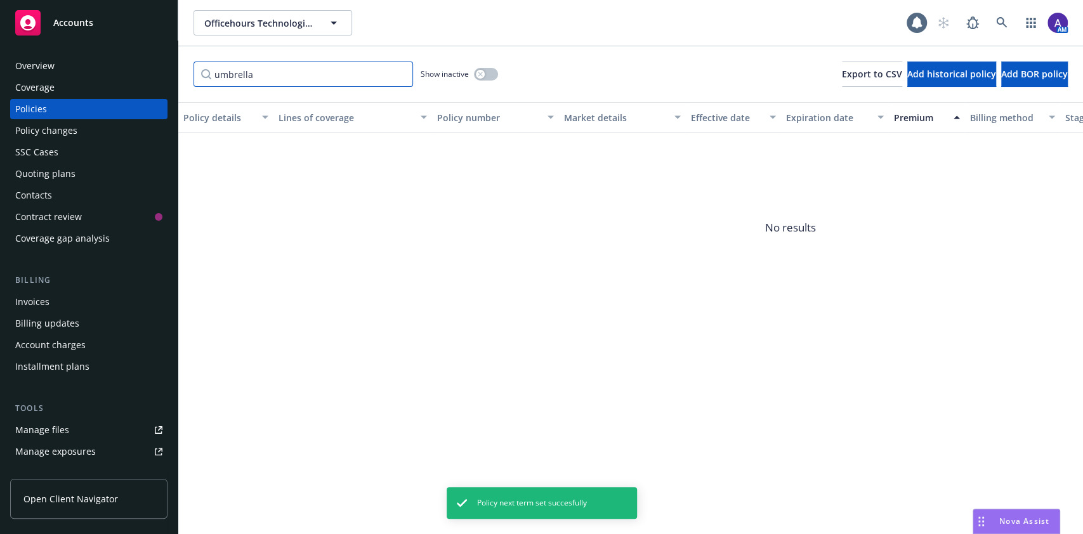
click at [347, 70] on input "umbrella" at bounding box center [304, 74] width 220 height 25
click at [400, 77] on input "umbrella" at bounding box center [304, 74] width 220 height 25
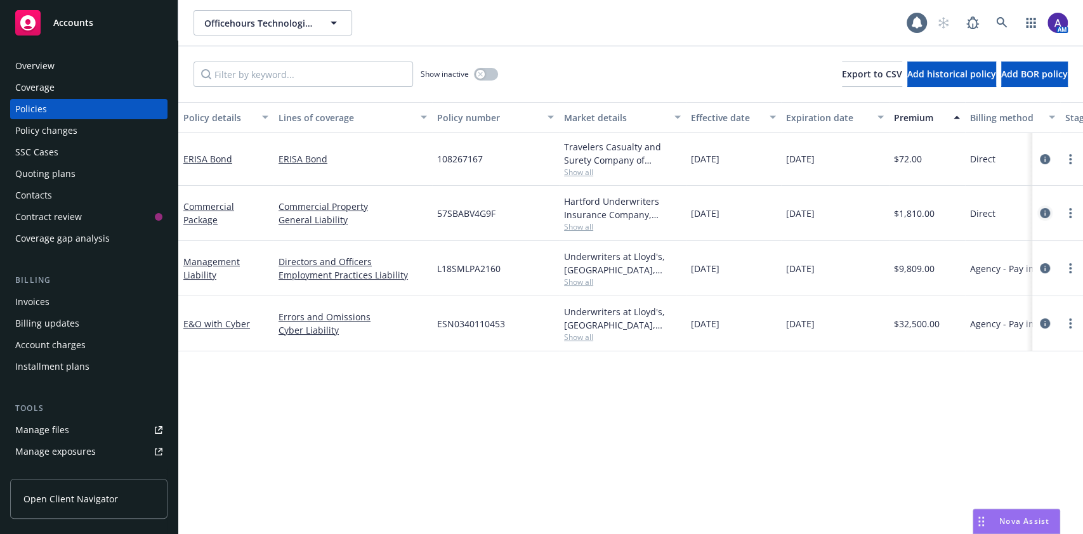
click at [1046, 210] on icon "circleInformation" at bounding box center [1045, 213] width 10 height 10
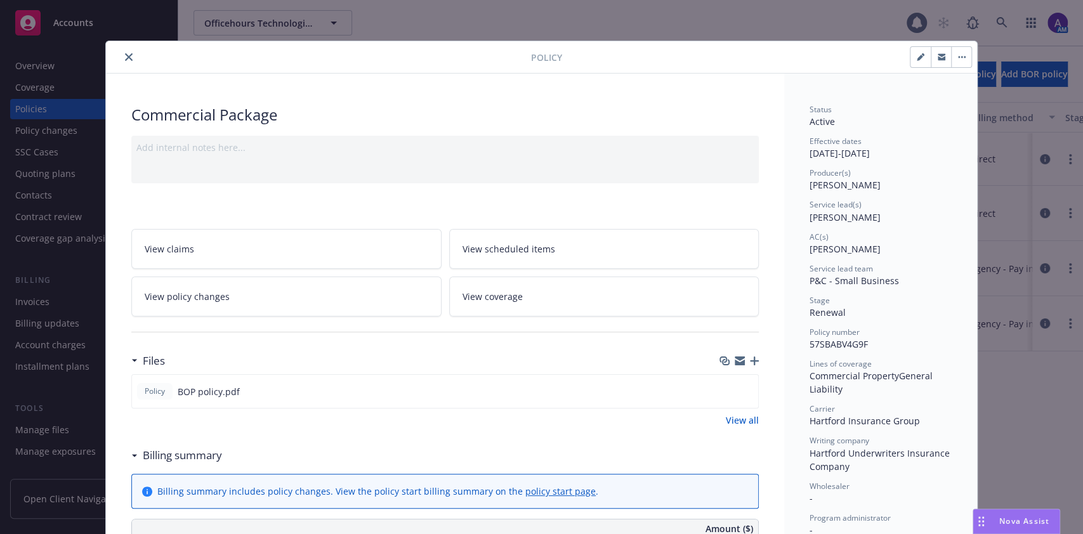
scroll to position [37, 0]
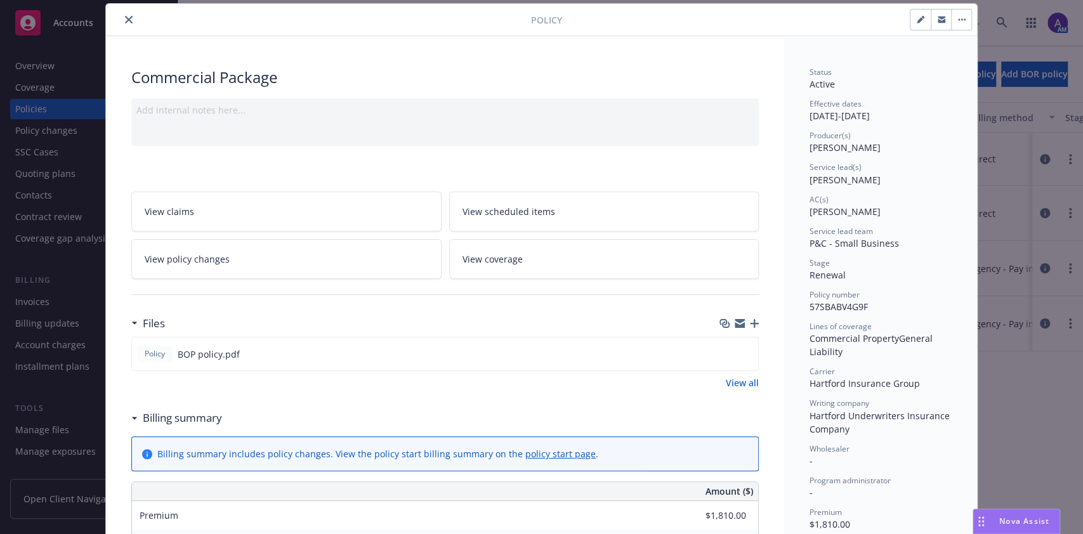
click at [498, 263] on span "View coverage" at bounding box center [493, 259] width 60 height 13
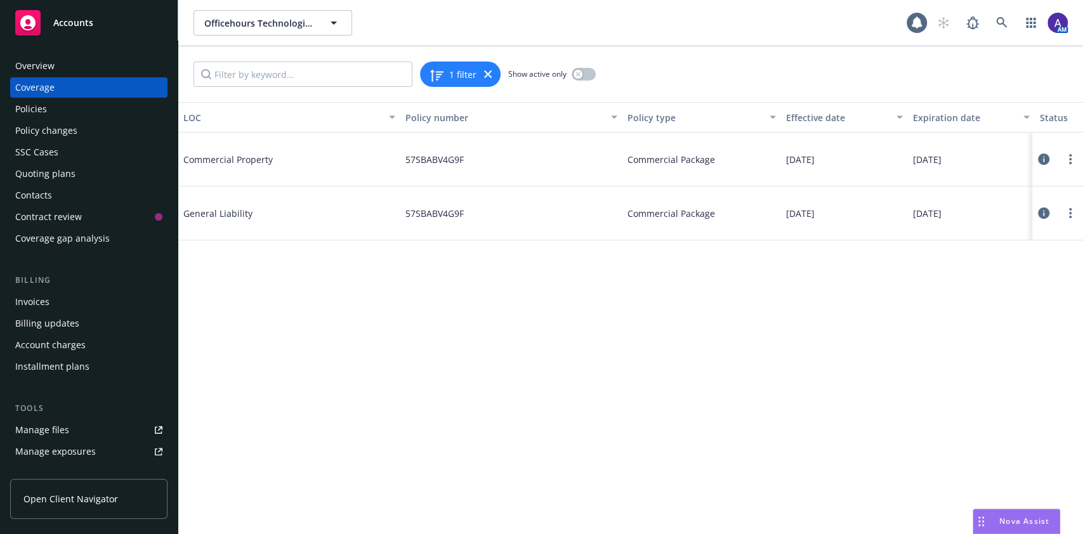
click at [51, 114] on div "Policies" at bounding box center [88, 109] width 147 height 20
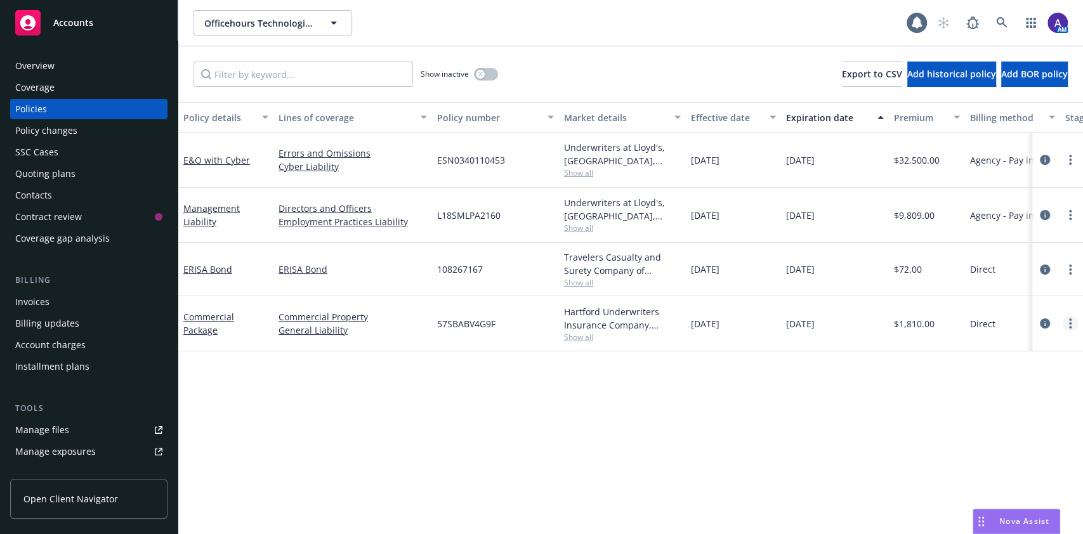
click at [1068, 322] on link "more" at bounding box center [1070, 323] width 15 height 15
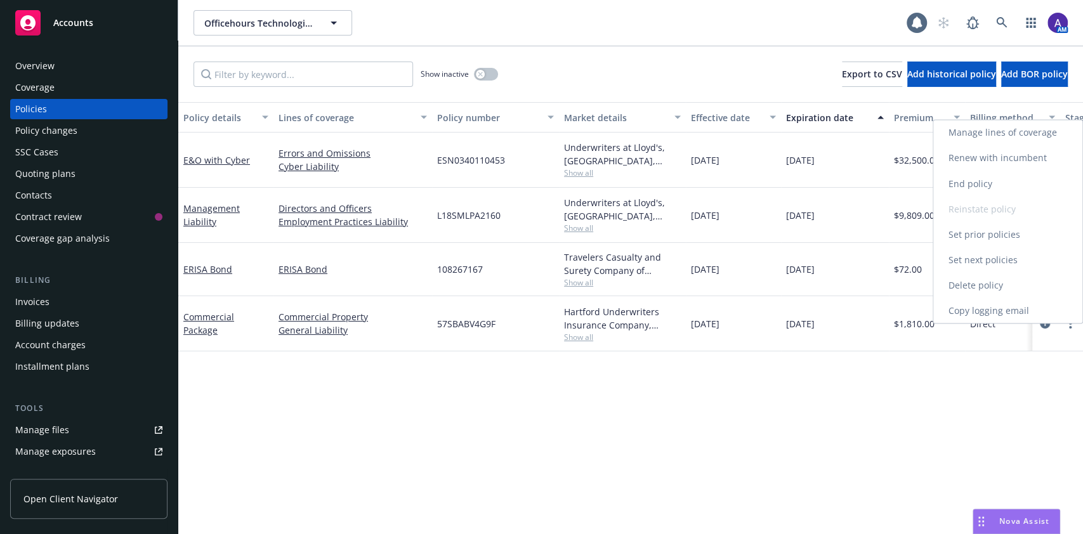
click at [1029, 129] on link "Manage lines of coverage" at bounding box center [1008, 132] width 149 height 25
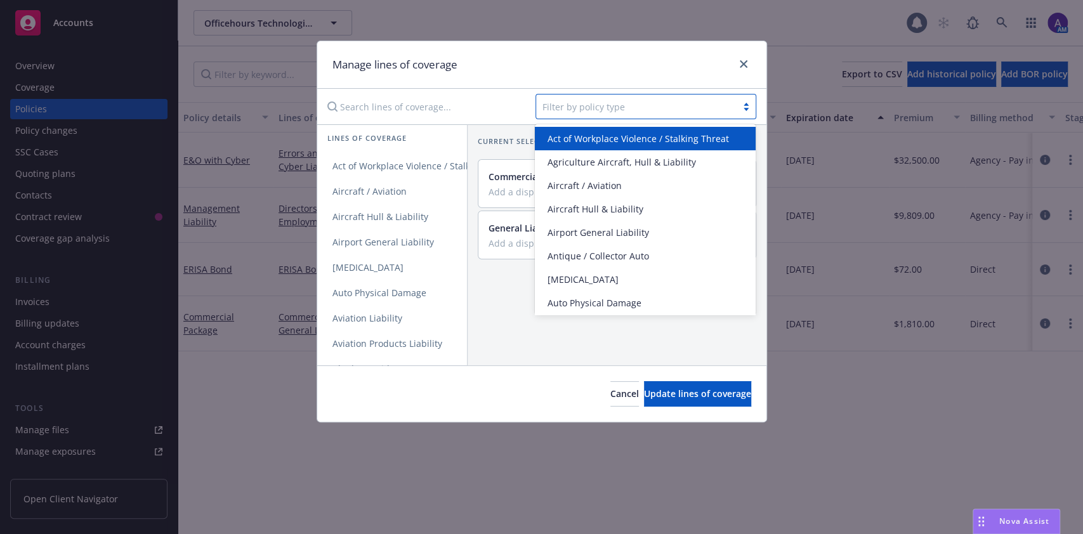
click at [655, 95] on div "Filter by policy type" at bounding box center [646, 106] width 221 height 25
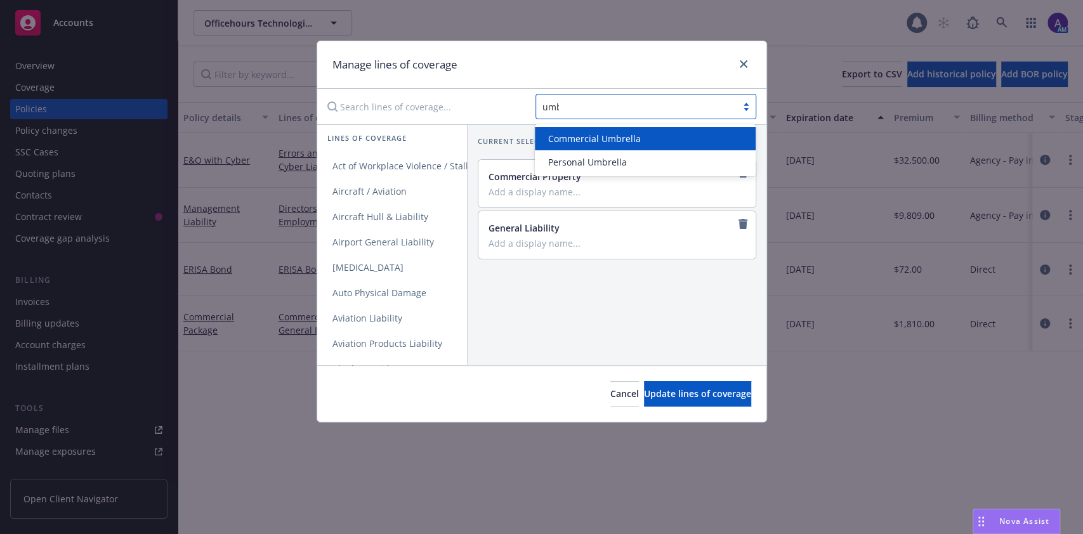
type input "umbr"
click at [630, 142] on span "Commercial Umbrella" at bounding box center [594, 138] width 93 height 13
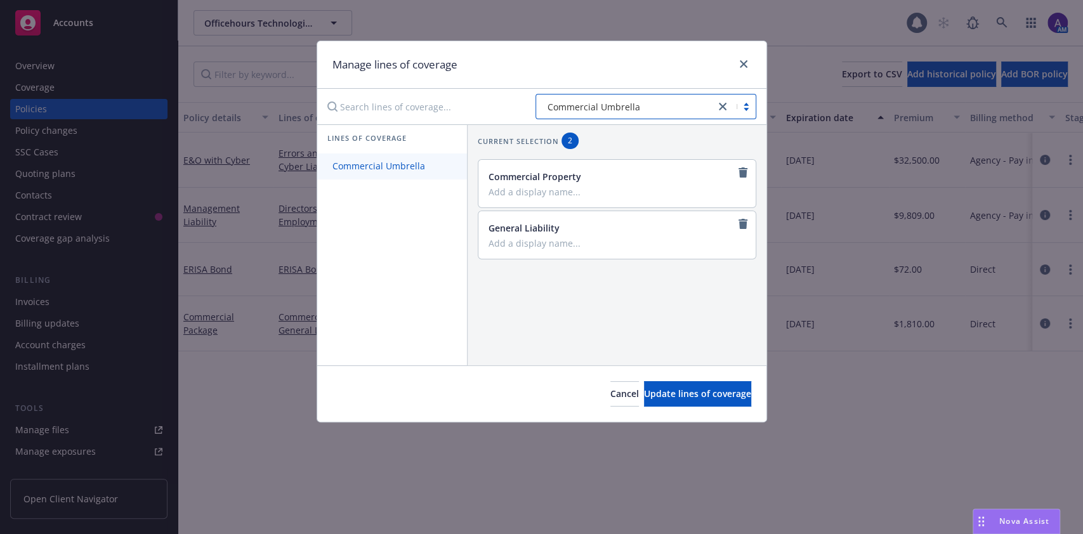
click at [418, 166] on span "Commercial Umbrella" at bounding box center [378, 166] width 123 height 12
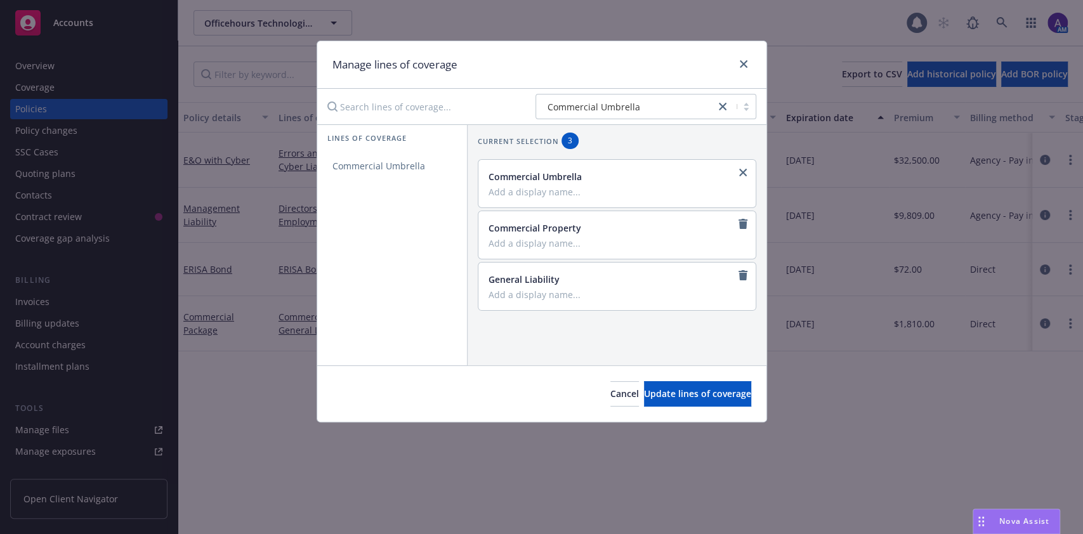
click at [650, 374] on div "Cancel Update lines of coverage" at bounding box center [541, 394] width 449 height 56
click at [654, 392] on span "Update lines of coverage" at bounding box center [697, 394] width 107 height 12
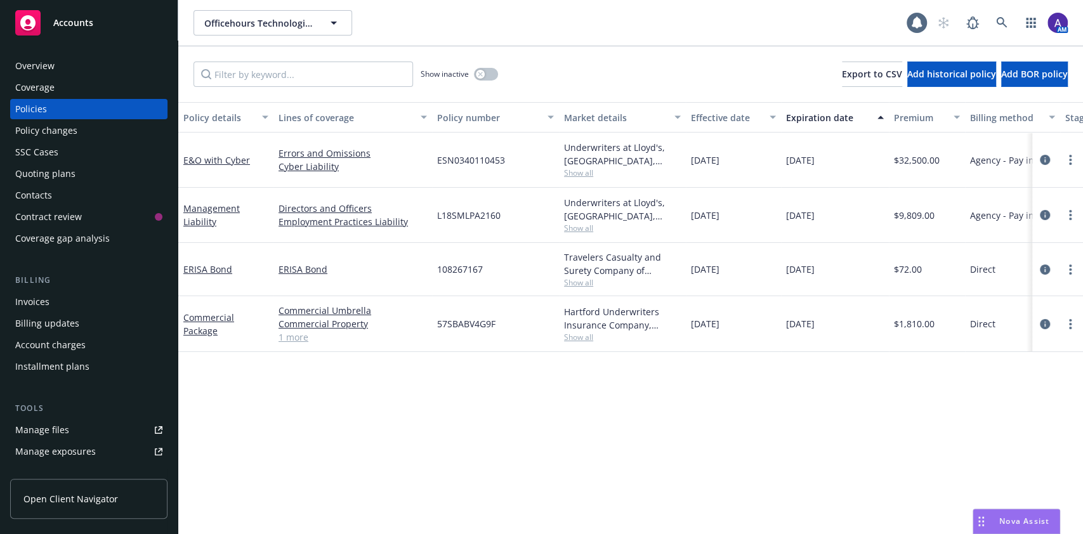
click at [464, 323] on span "57SBABV4G9F" at bounding box center [466, 323] width 58 height 13
copy span "57SBABV4G9F"
click at [996, 26] on icon at bounding box center [1001, 22] width 11 height 11
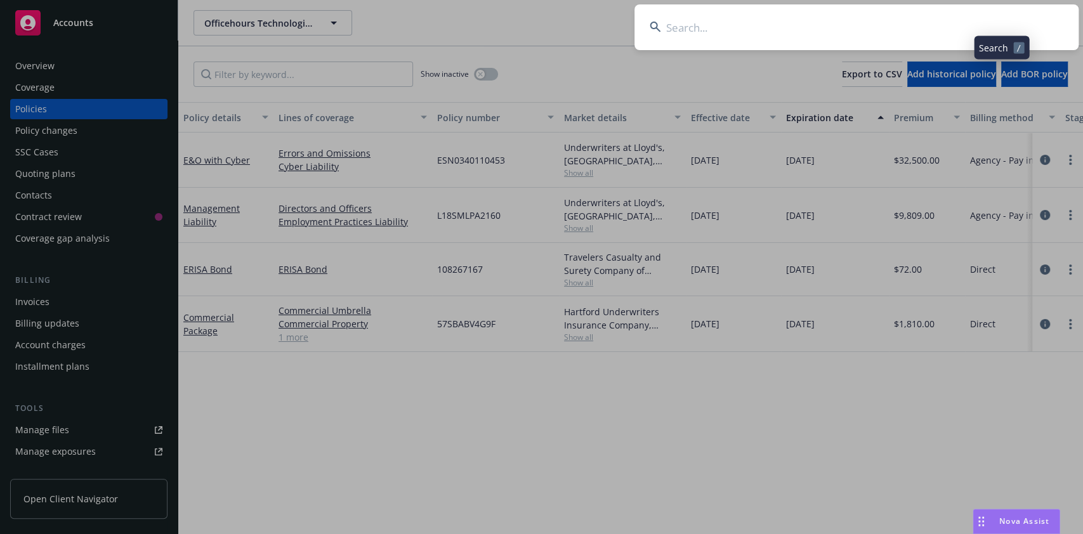
click at [944, 27] on input at bounding box center [857, 27] width 444 height 46
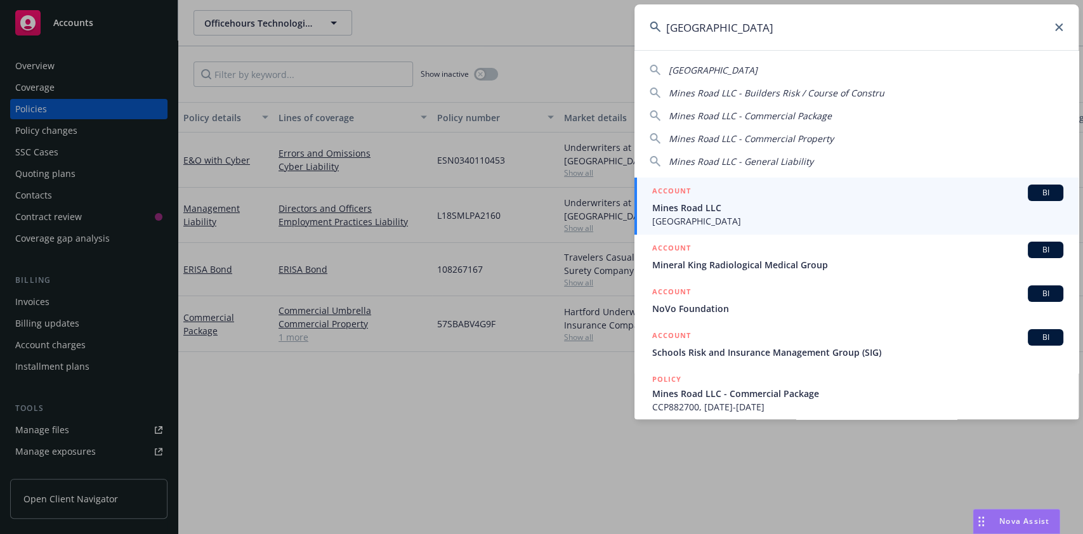
type input "[GEOGRAPHIC_DATA]"
click at [798, 195] on div "ACCOUNT BI" at bounding box center [857, 193] width 411 height 17
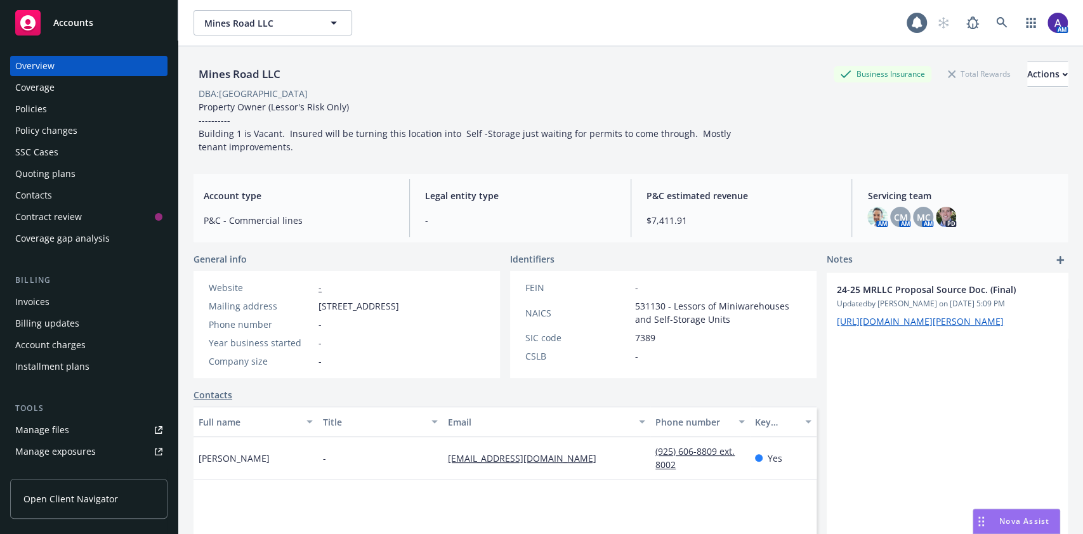
click at [46, 109] on div "Policies" at bounding box center [31, 109] width 32 height 20
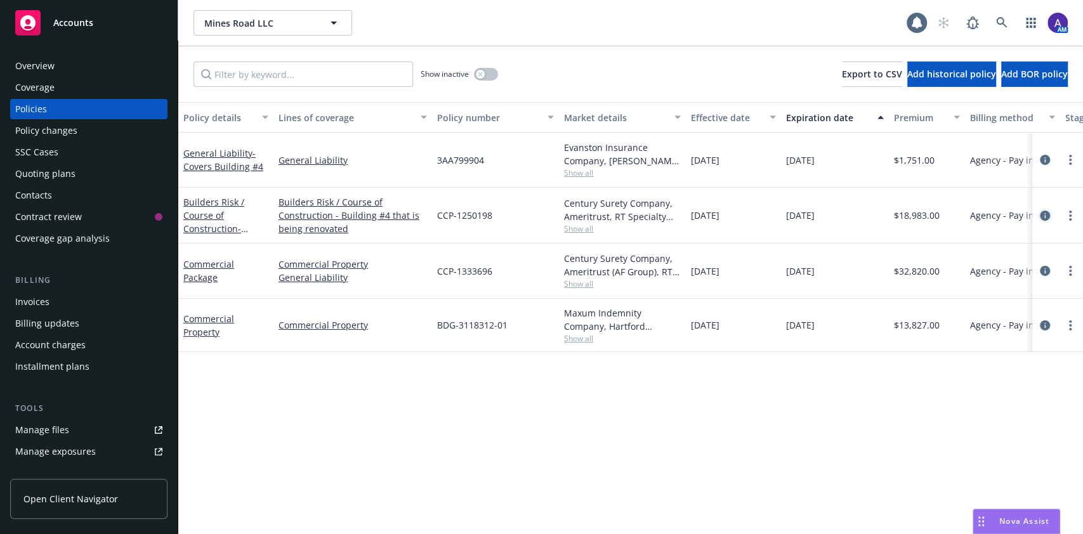
click at [1045, 216] on icon "circleInformation" at bounding box center [1045, 216] width 10 height 10
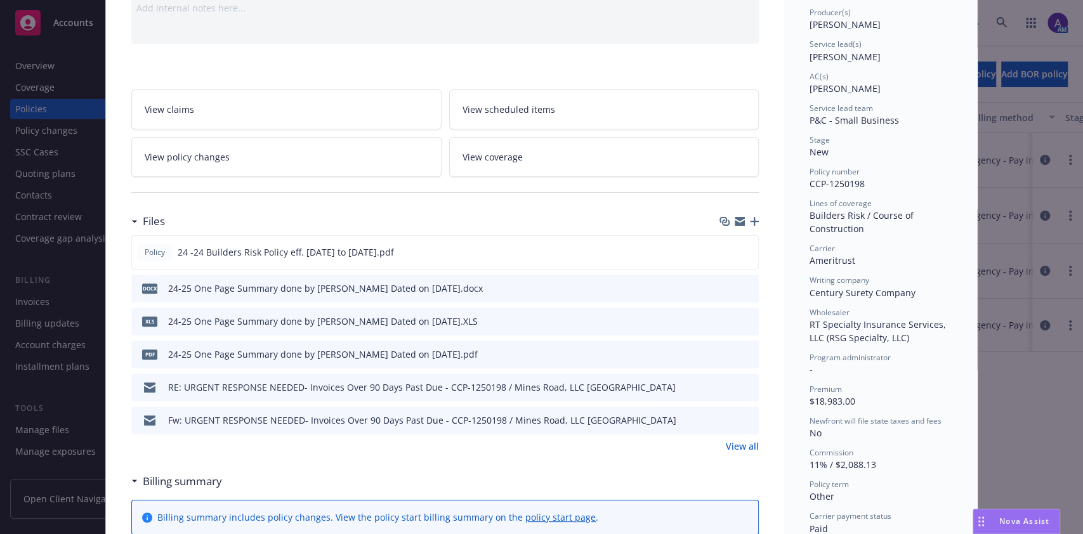
scroll to position [162, 0]
click at [744, 447] on link "View all" at bounding box center [742, 445] width 33 height 13
